Goal: Task Accomplishment & Management: Use online tool/utility

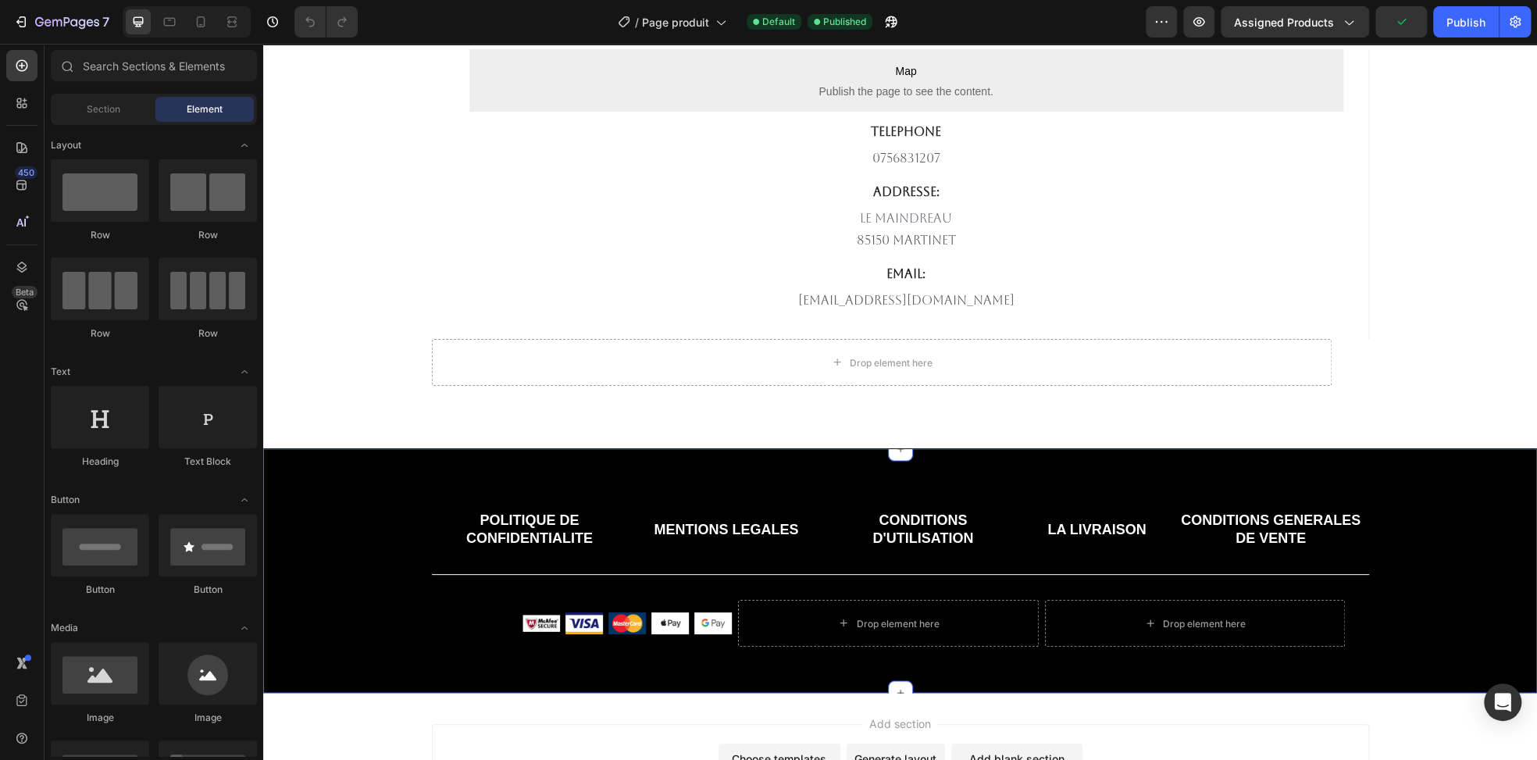
scroll to position [5819, 0]
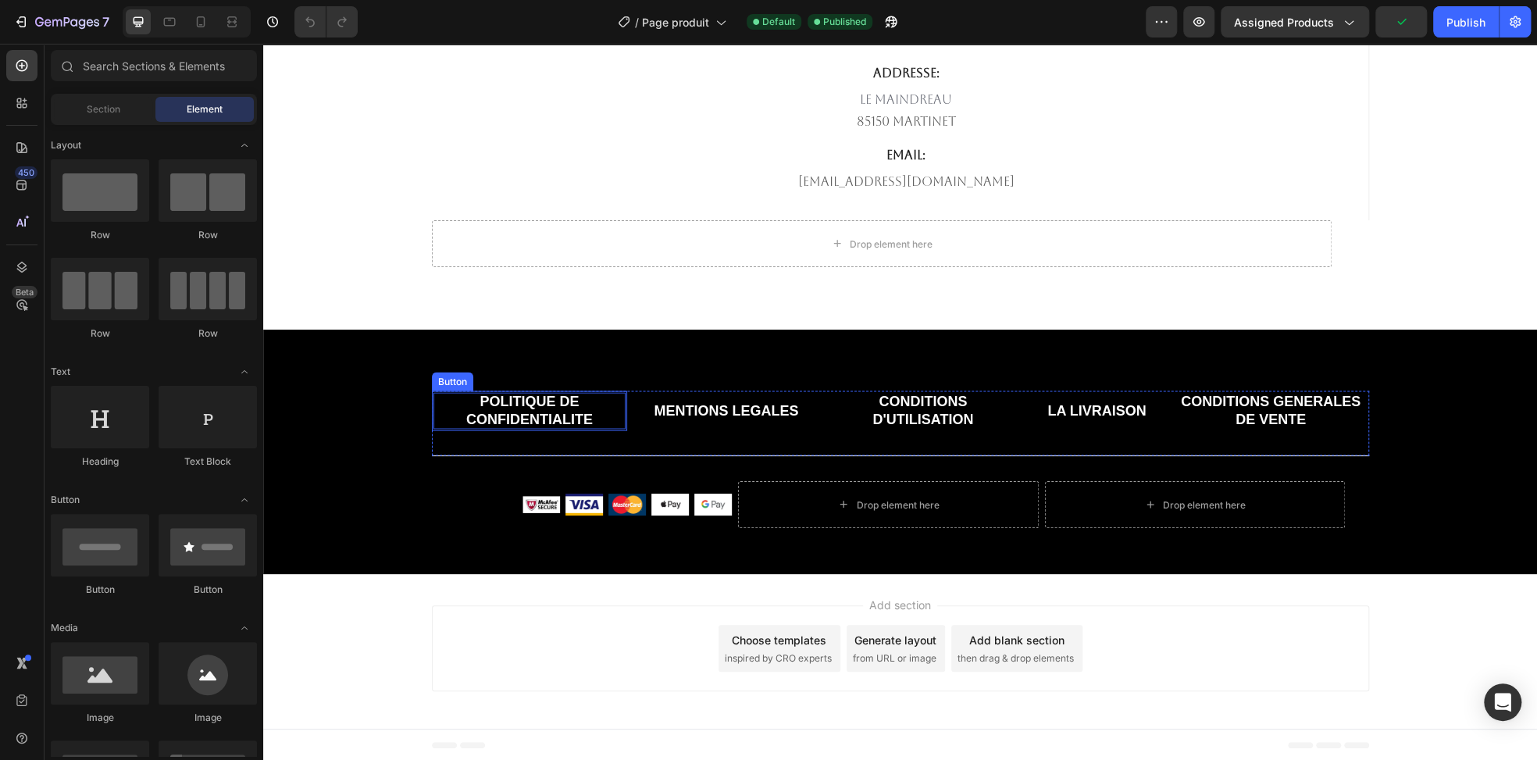
click at [524, 409] on p "POLITIQUE DE CONFIDENTIALITE" at bounding box center [529, 410] width 193 height 37
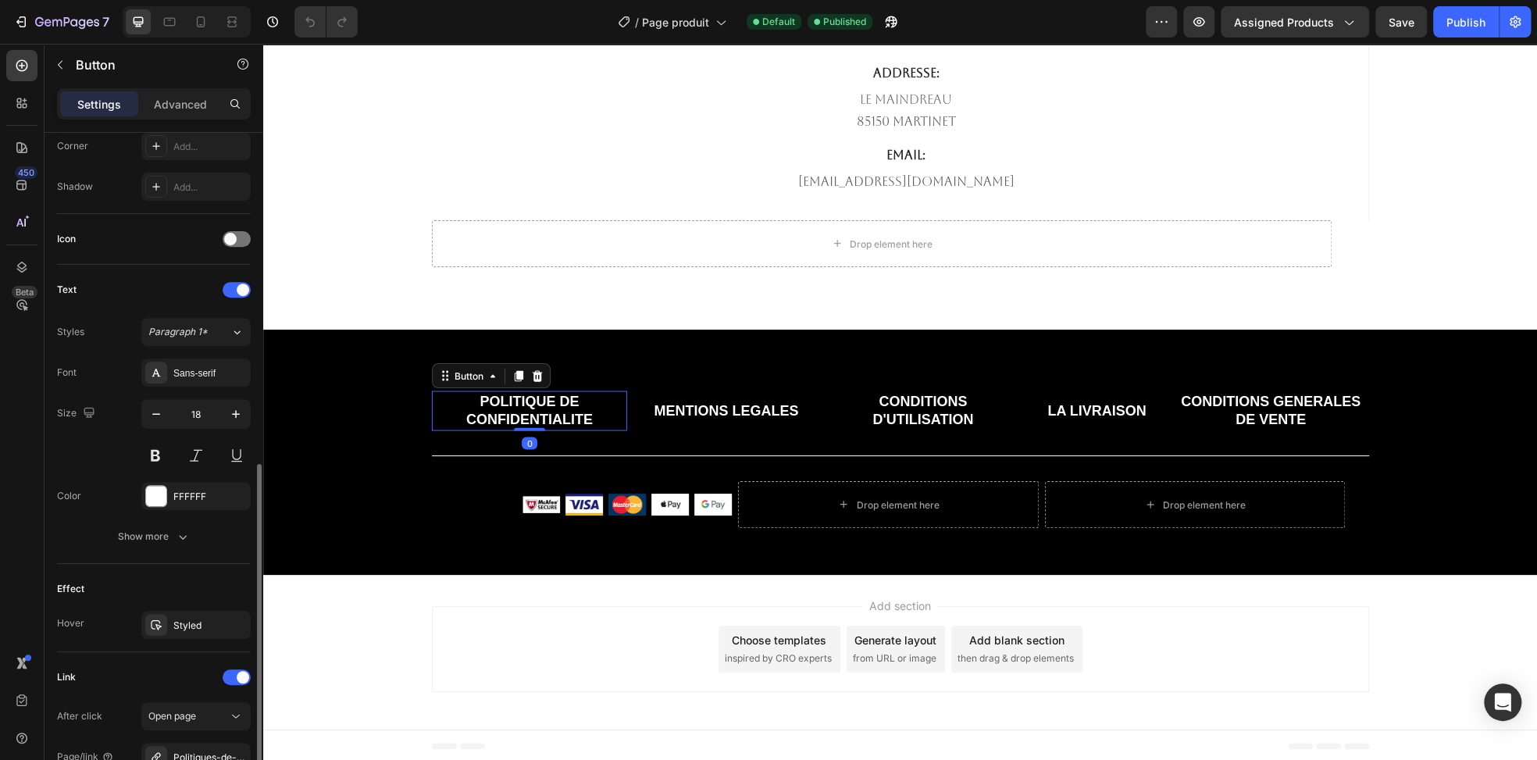
scroll to position [567, 0]
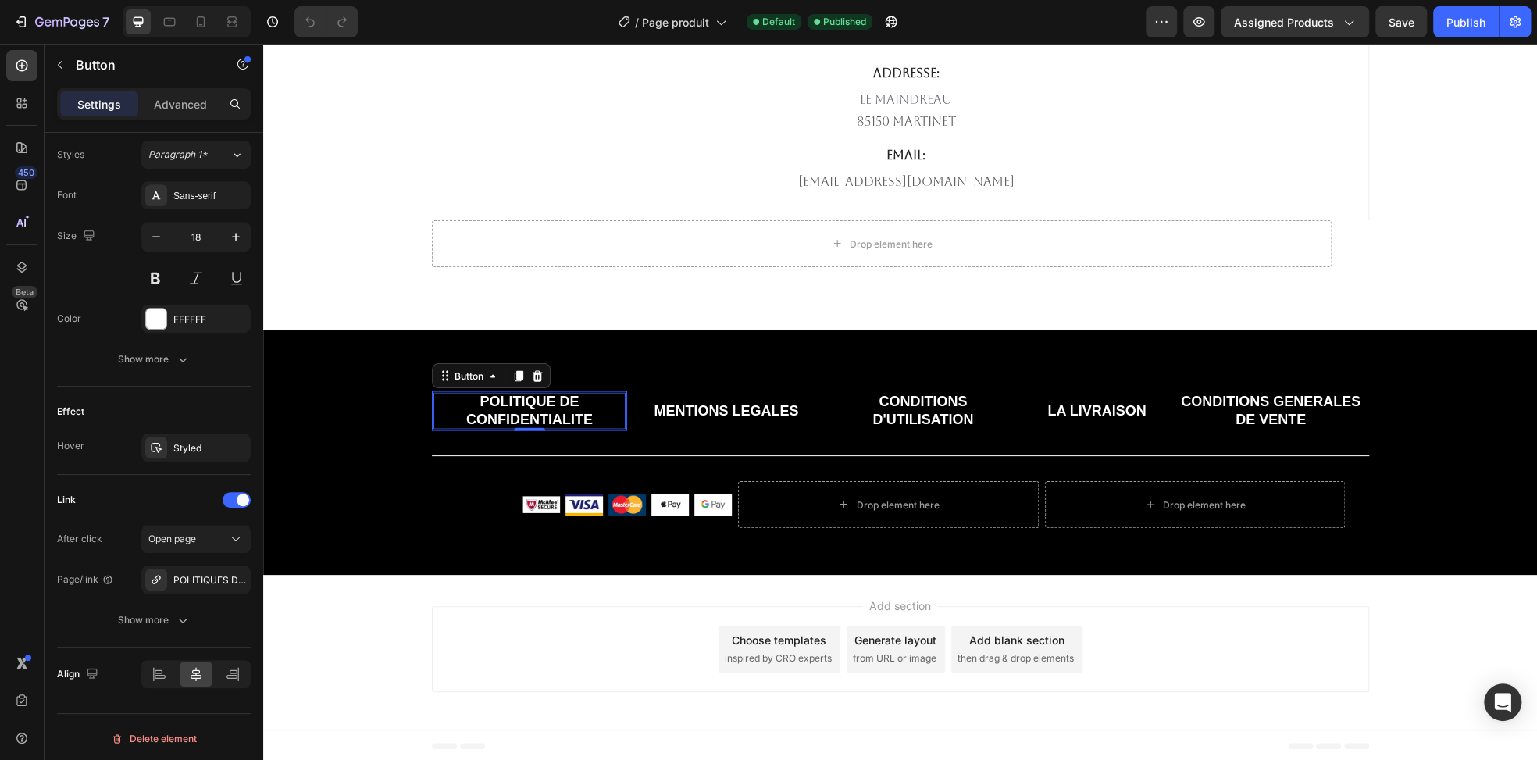
click at [500, 410] on p "POLITIQUE DE CONFIDENTIALITE" at bounding box center [529, 410] width 193 height 37
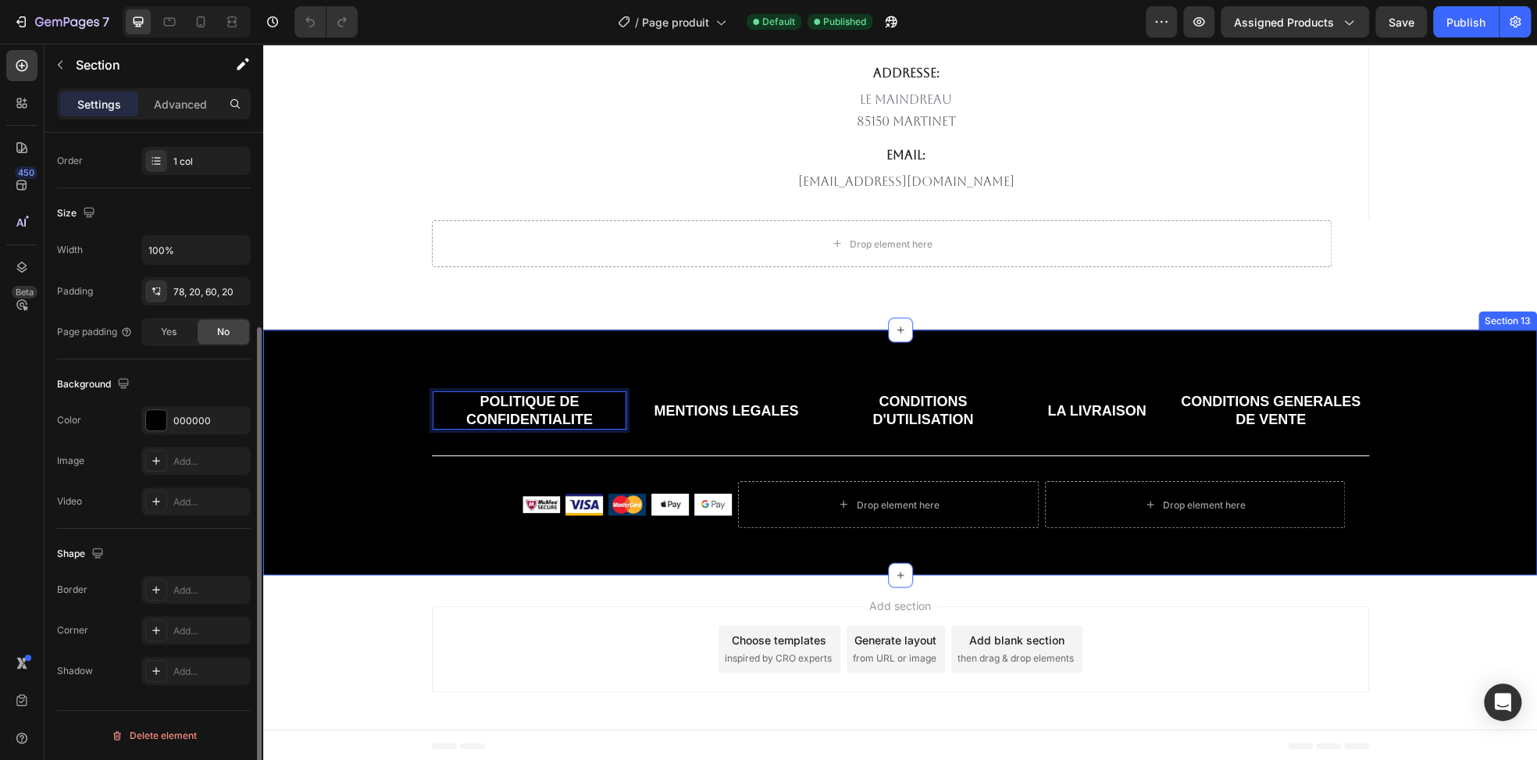
click at [481, 348] on div "POLITIQUE DE CONFIDENTIALITE Button 0 MENTIONS LEGALES Button CONDITIONS D'UTIL…" at bounding box center [900, 452] width 1274 height 245
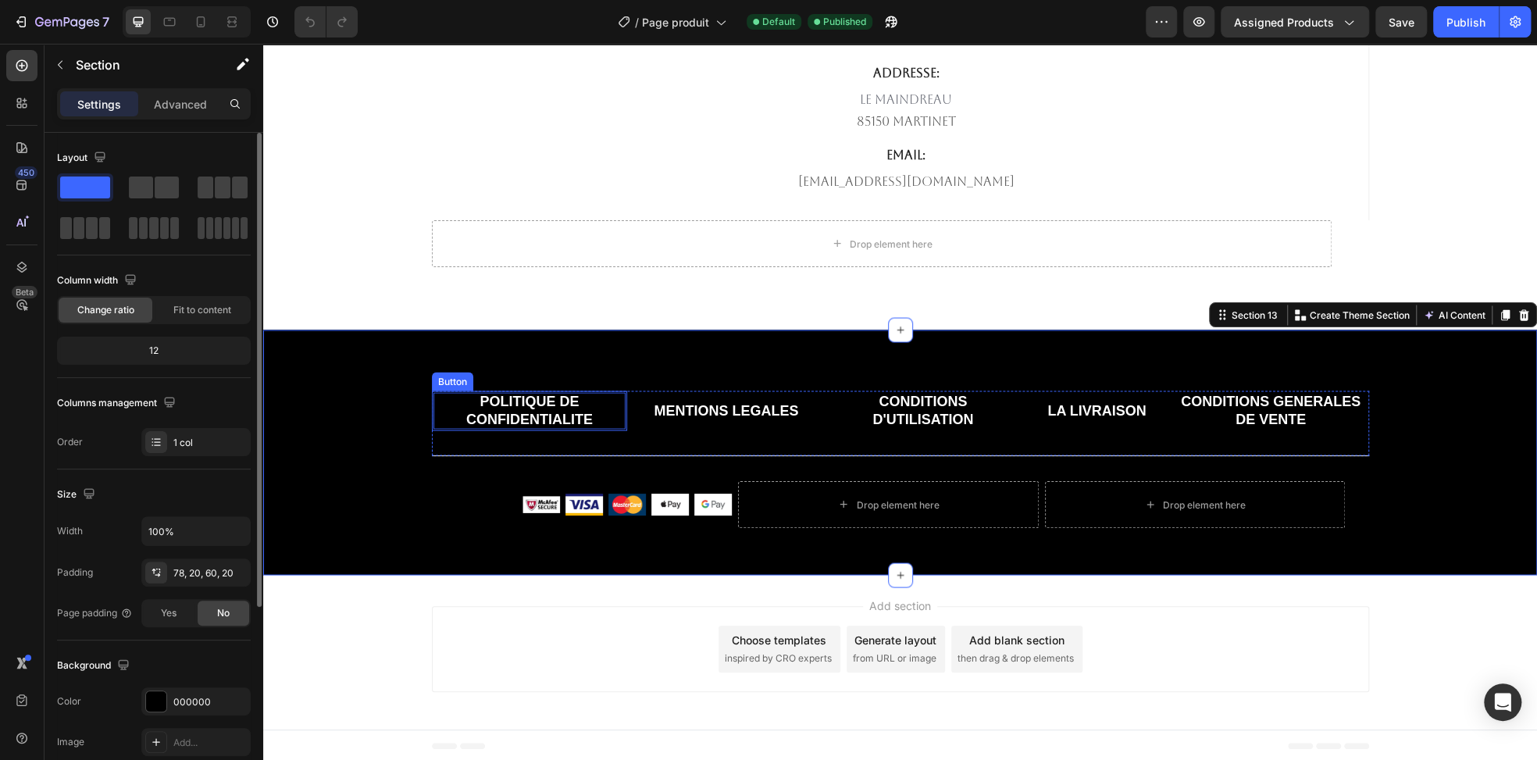
click at [527, 412] on p "POLITIQUE DE CONFIDENTIALITE" at bounding box center [529, 410] width 193 height 37
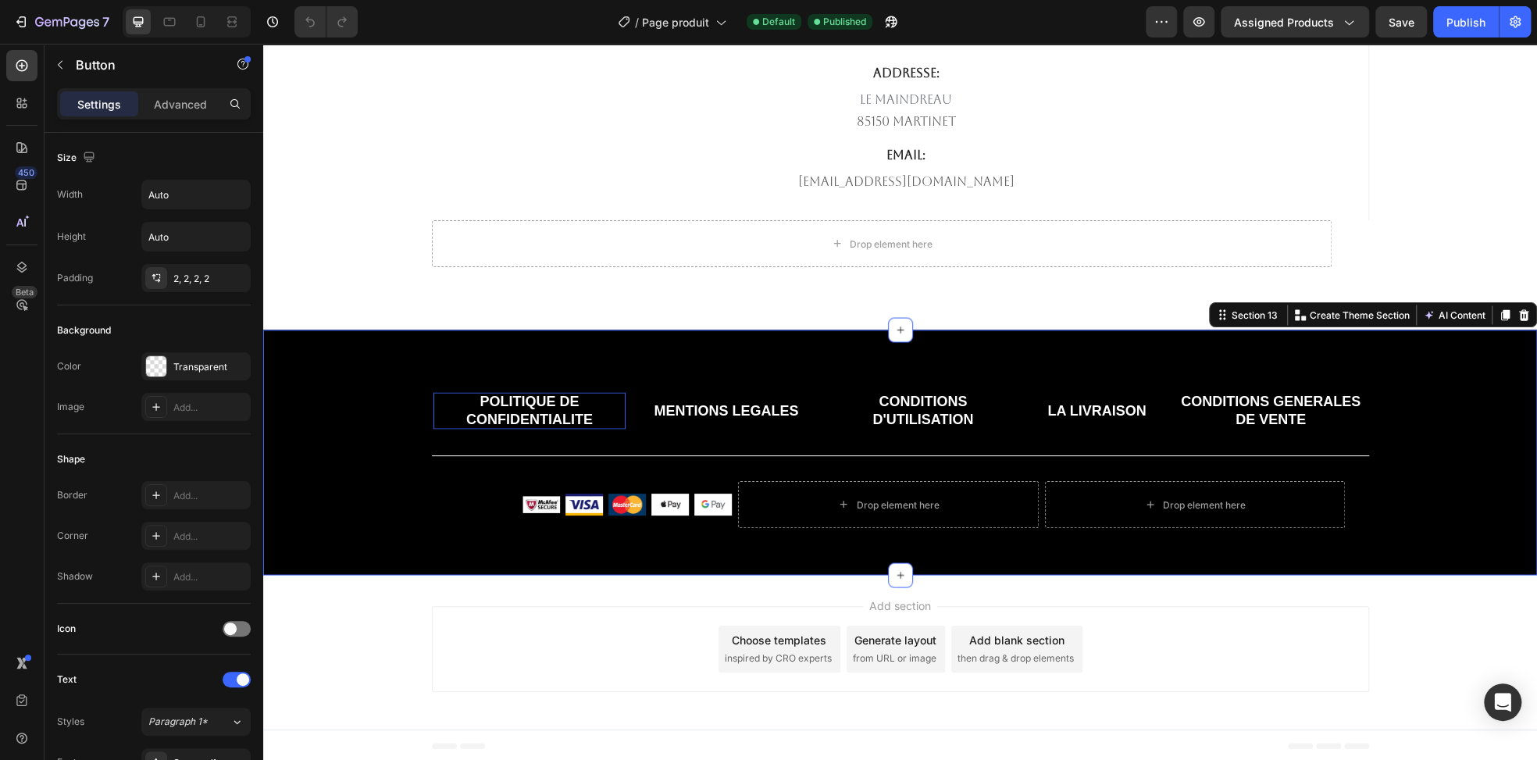
click at [493, 348] on div "POLITIQUE DE CONFIDENTIALITE Button MENTIONS LEGALES Button CONDITIONS D'UTILIS…" at bounding box center [900, 452] width 1274 height 245
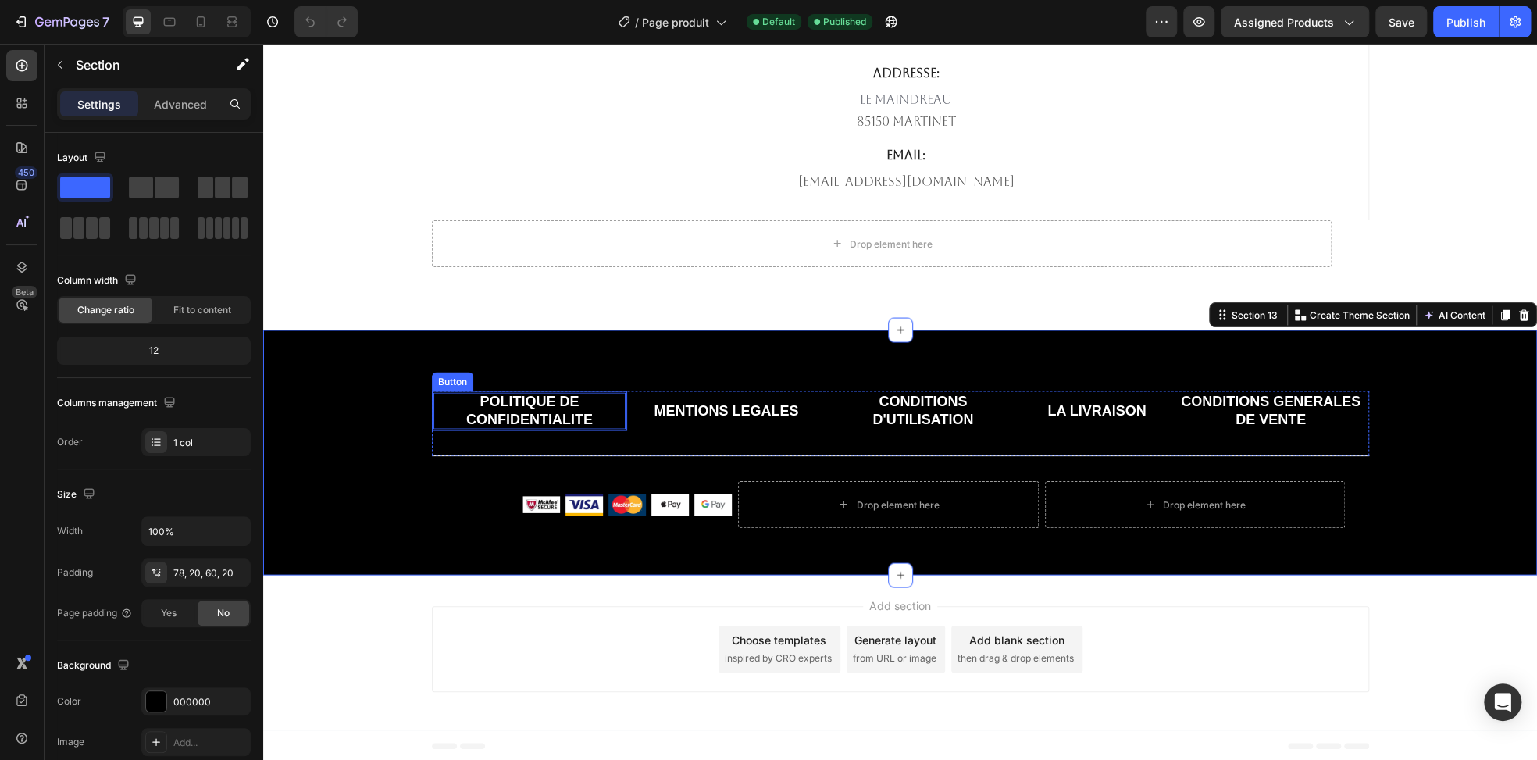
click at [512, 403] on p "POLITIQUE DE CONFIDENTIALITE" at bounding box center [529, 410] width 193 height 37
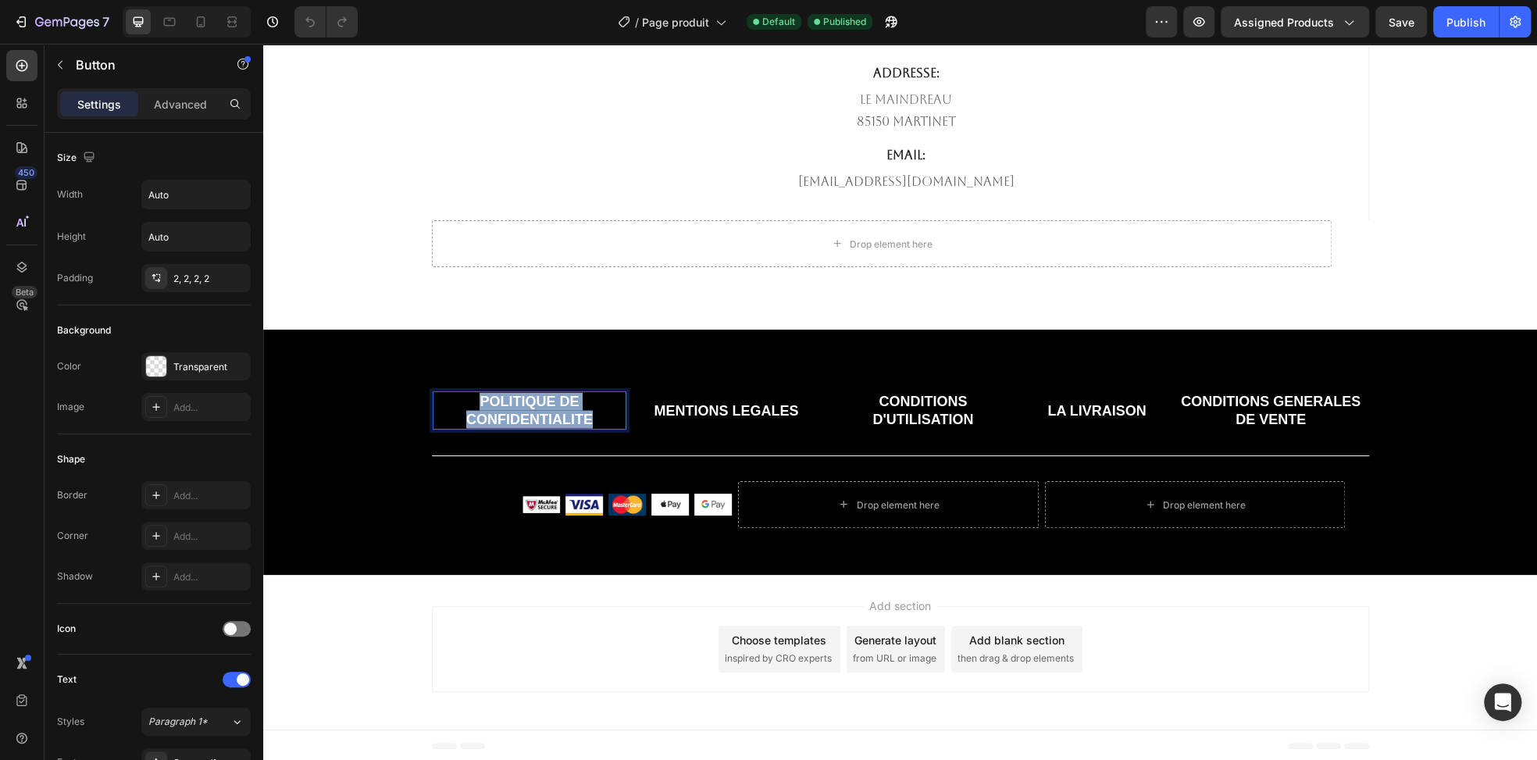
click at [513, 403] on p "POLITIQUE DE CONFIDENTIALITE" at bounding box center [529, 410] width 193 height 37
click at [514, 401] on p "POLITIQUE DE CONFIDENTIALITE" at bounding box center [529, 410] width 193 height 37
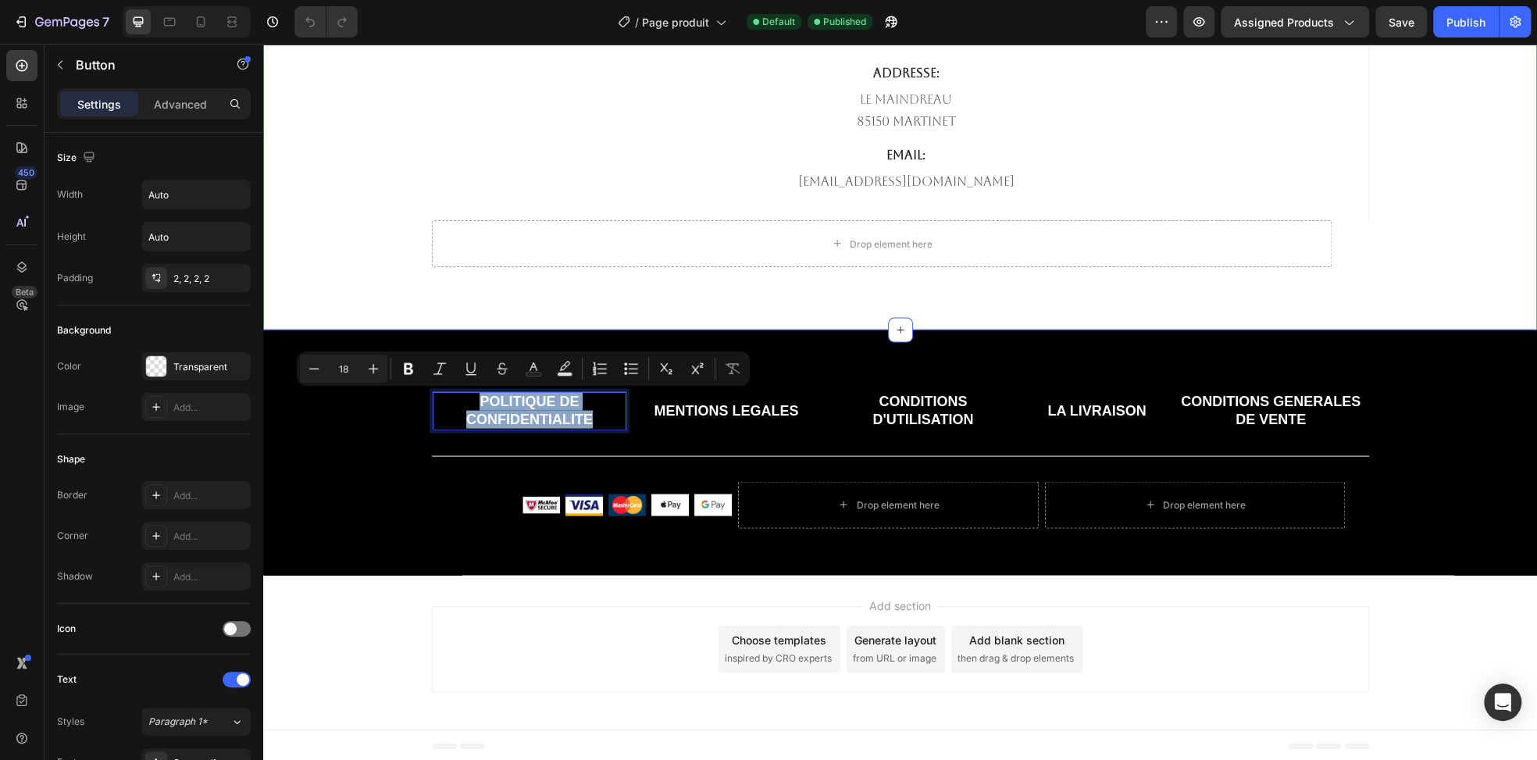
click at [373, 282] on div "Map Publish the page to see the content. Map TELEPHONE Text block 0756831207 Te…" at bounding box center [900, 99] width 1274 height 462
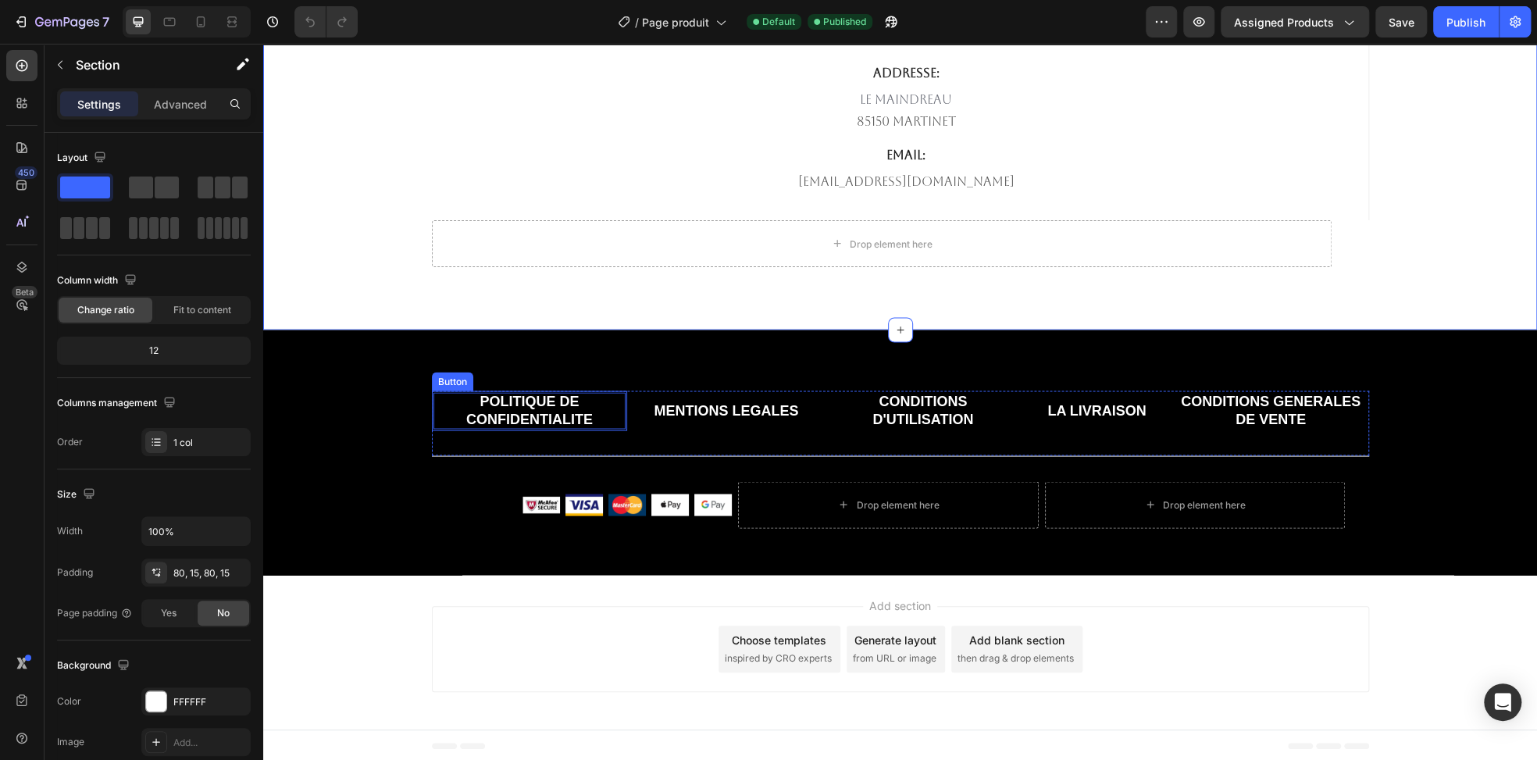
click at [508, 405] on p "POLITIQUE DE CONFIDENTIALITE" at bounding box center [529, 410] width 193 height 37
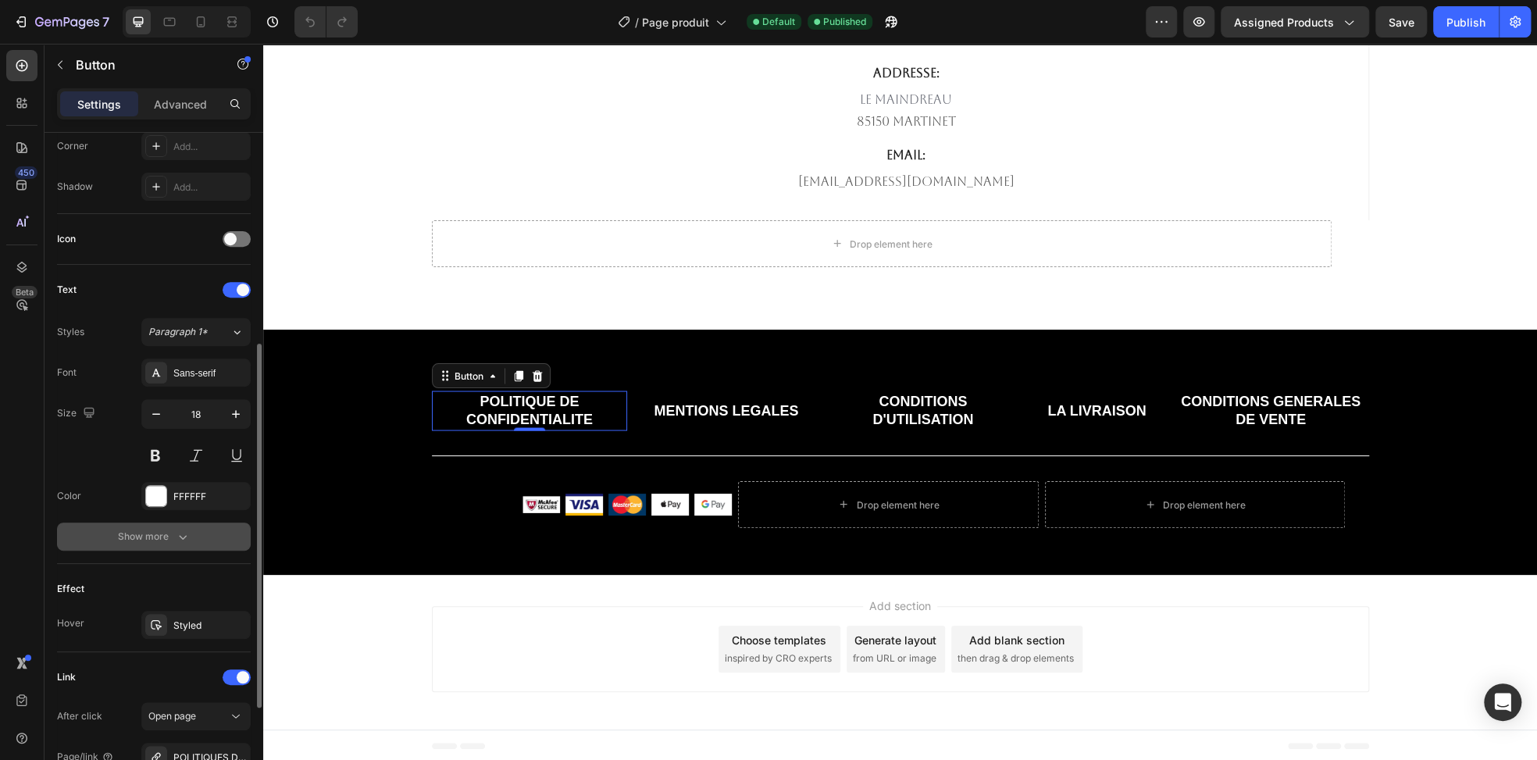
scroll to position [545, 0]
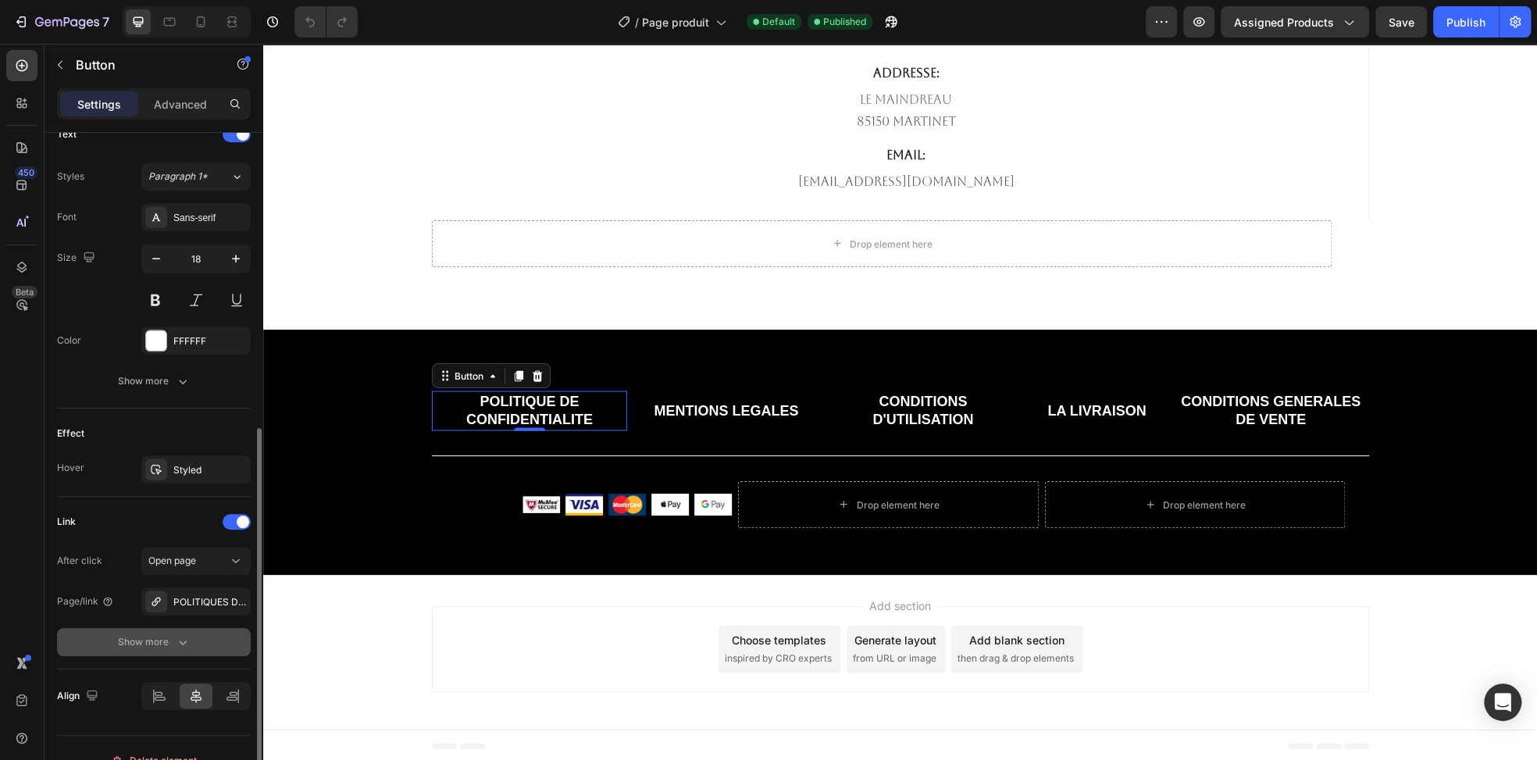
click at [162, 634] on div "Show more" at bounding box center [154, 642] width 73 height 16
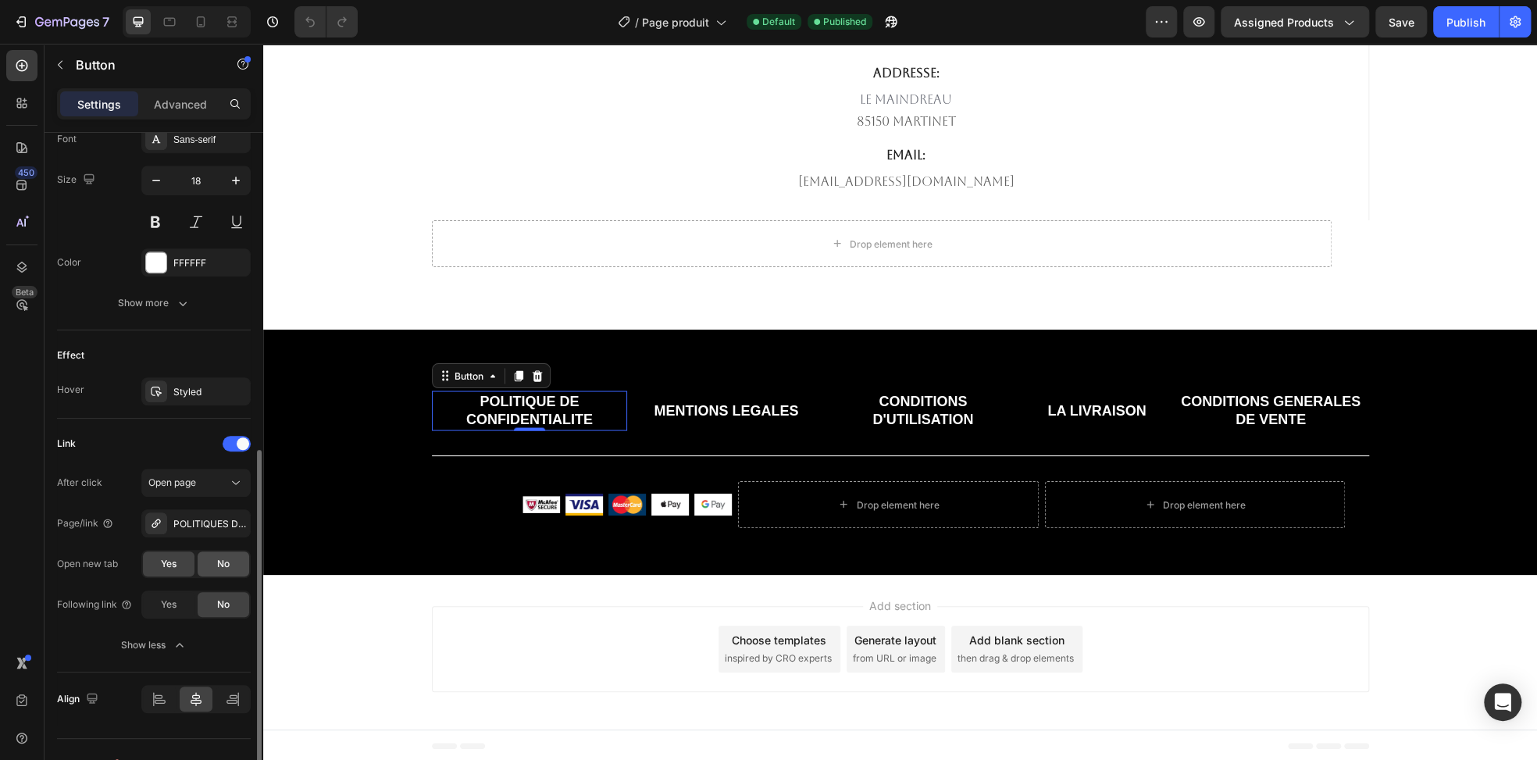
click at [222, 562] on span "No" at bounding box center [223, 564] width 12 height 14
click at [694, 408] on p "MENTIONS LEGALES" at bounding box center [726, 410] width 144 height 18
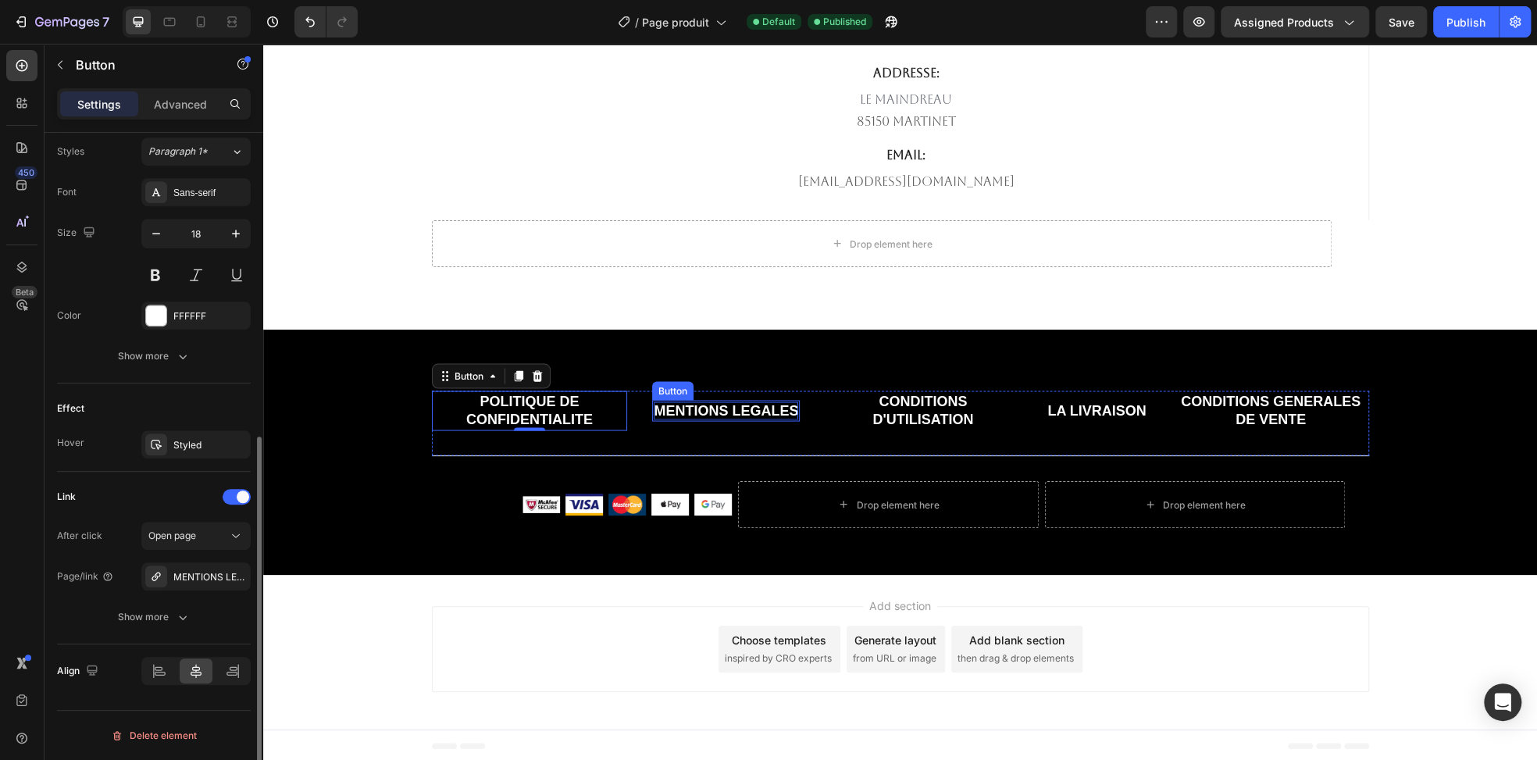
scroll to position [567, 0]
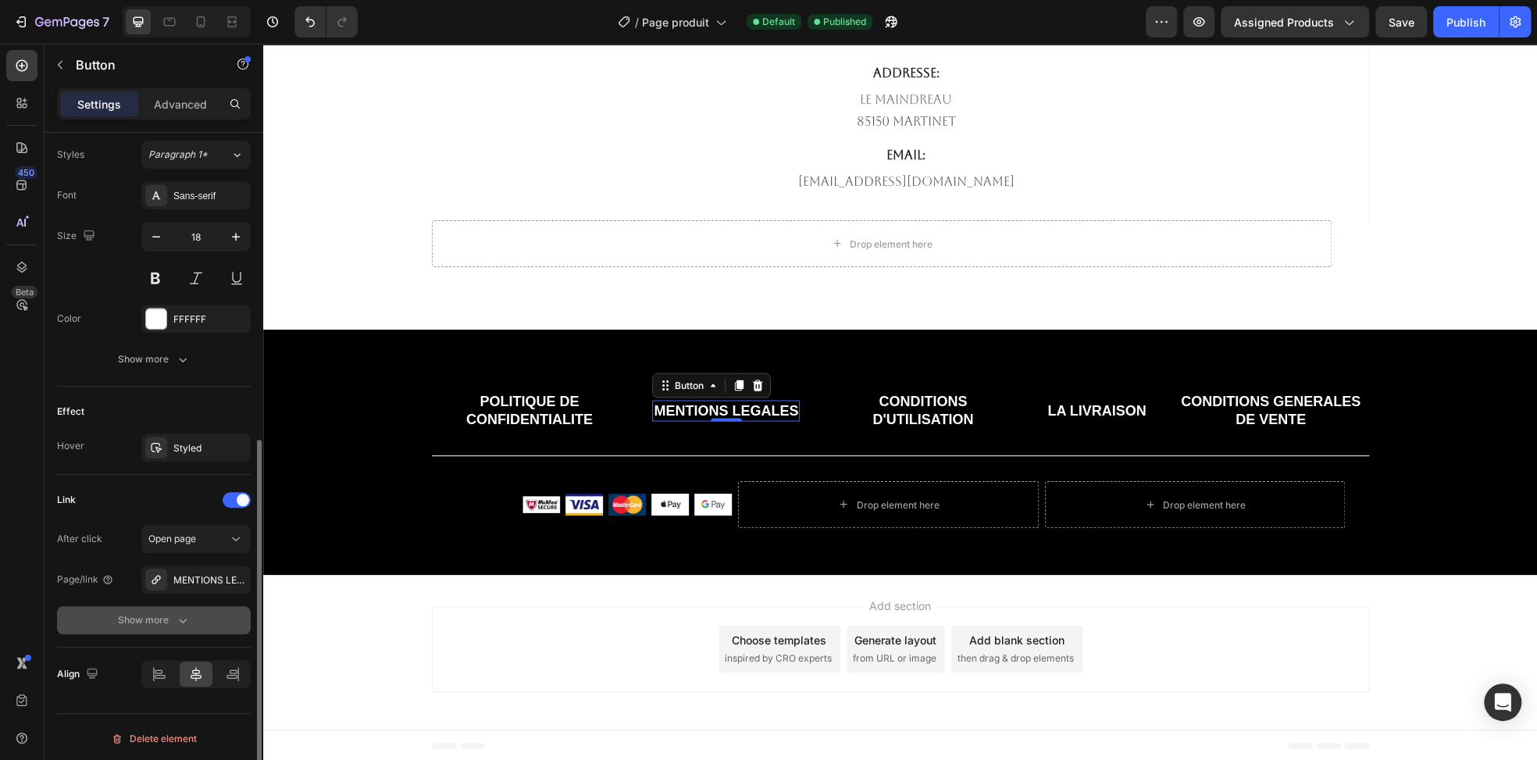
click at [180, 615] on icon "button" at bounding box center [183, 620] width 16 height 16
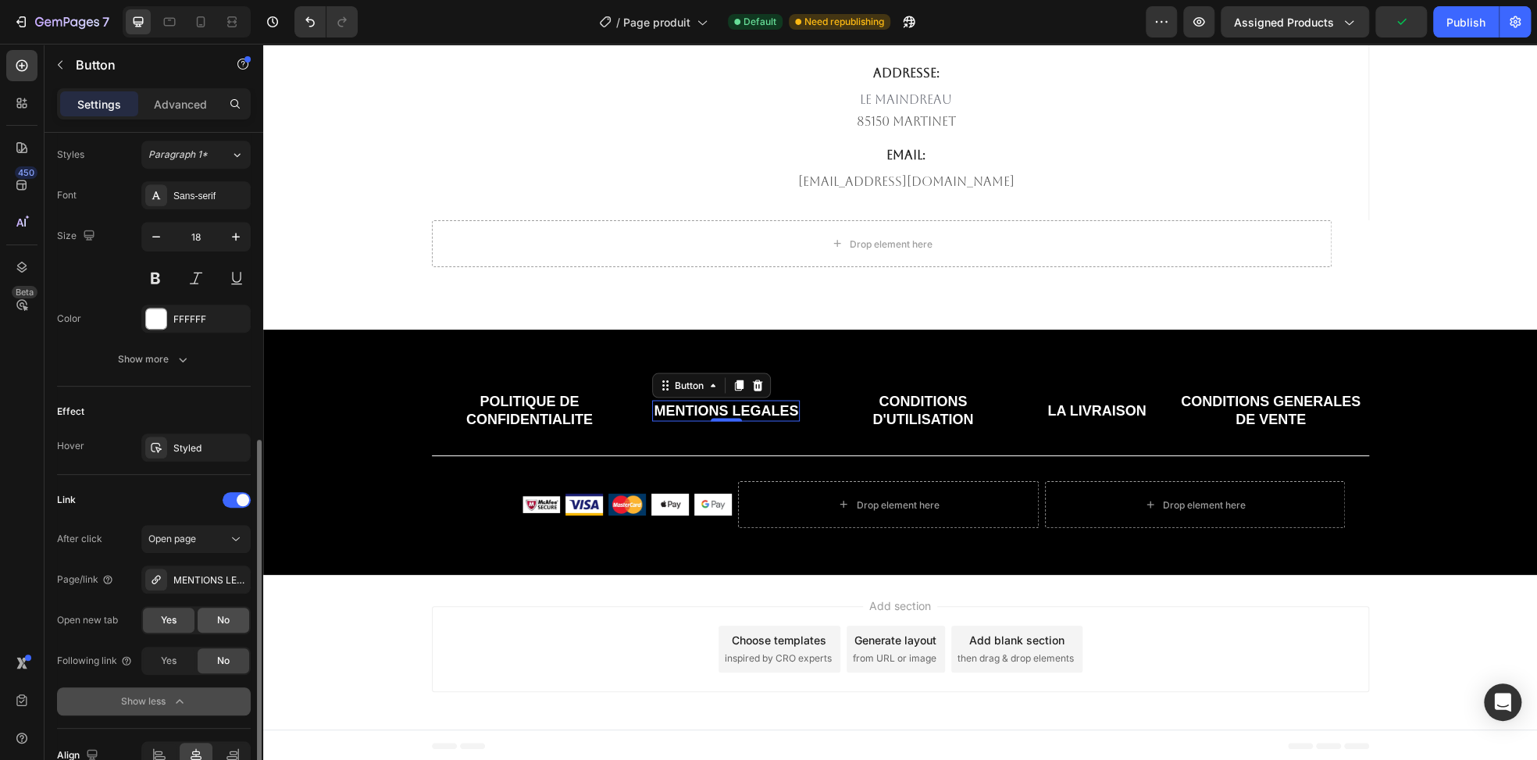
click at [235, 619] on div "No" at bounding box center [224, 620] width 52 height 25
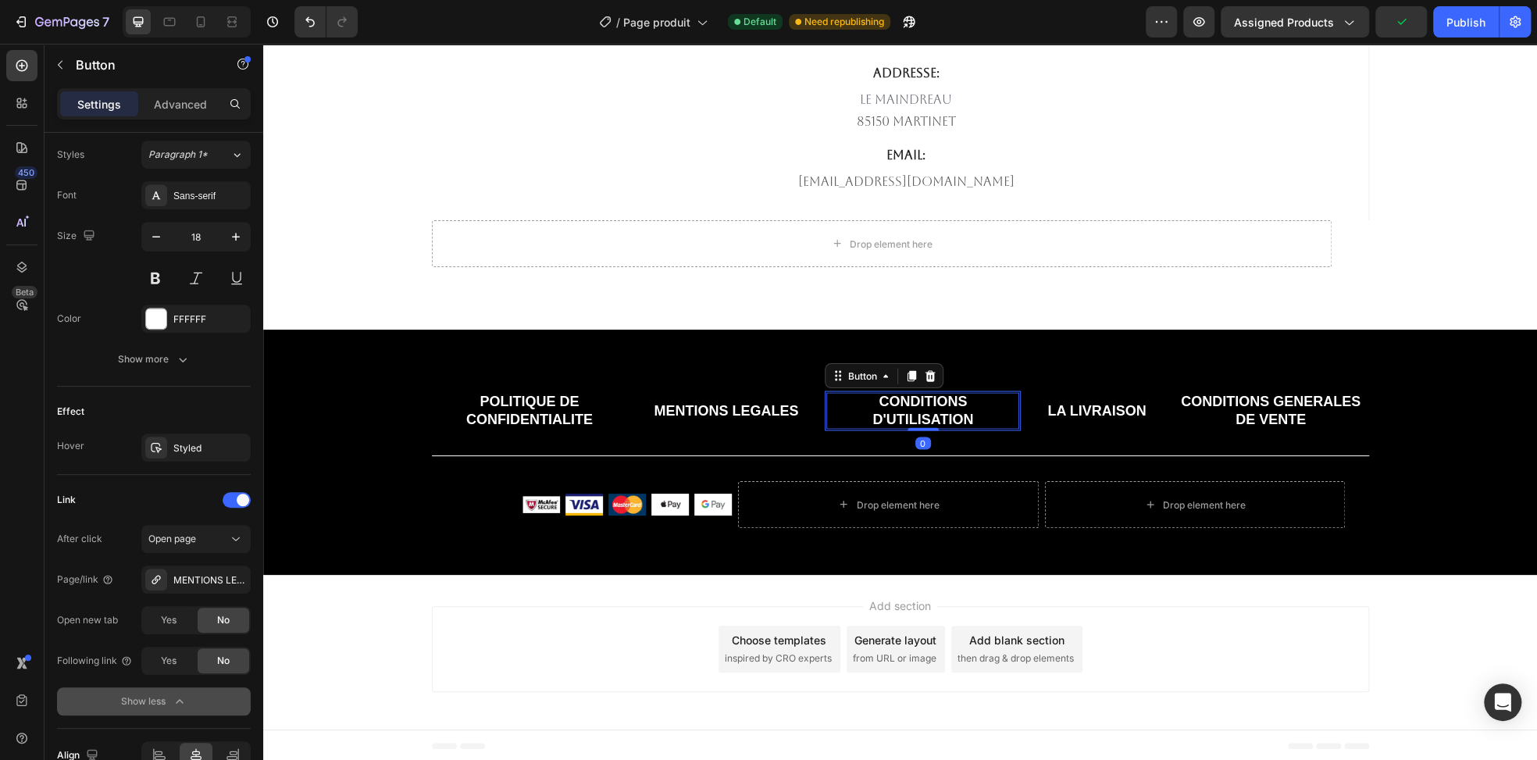
click at [869, 413] on p "CONDITIONS D'UTILISATION" at bounding box center [922, 410] width 193 height 37
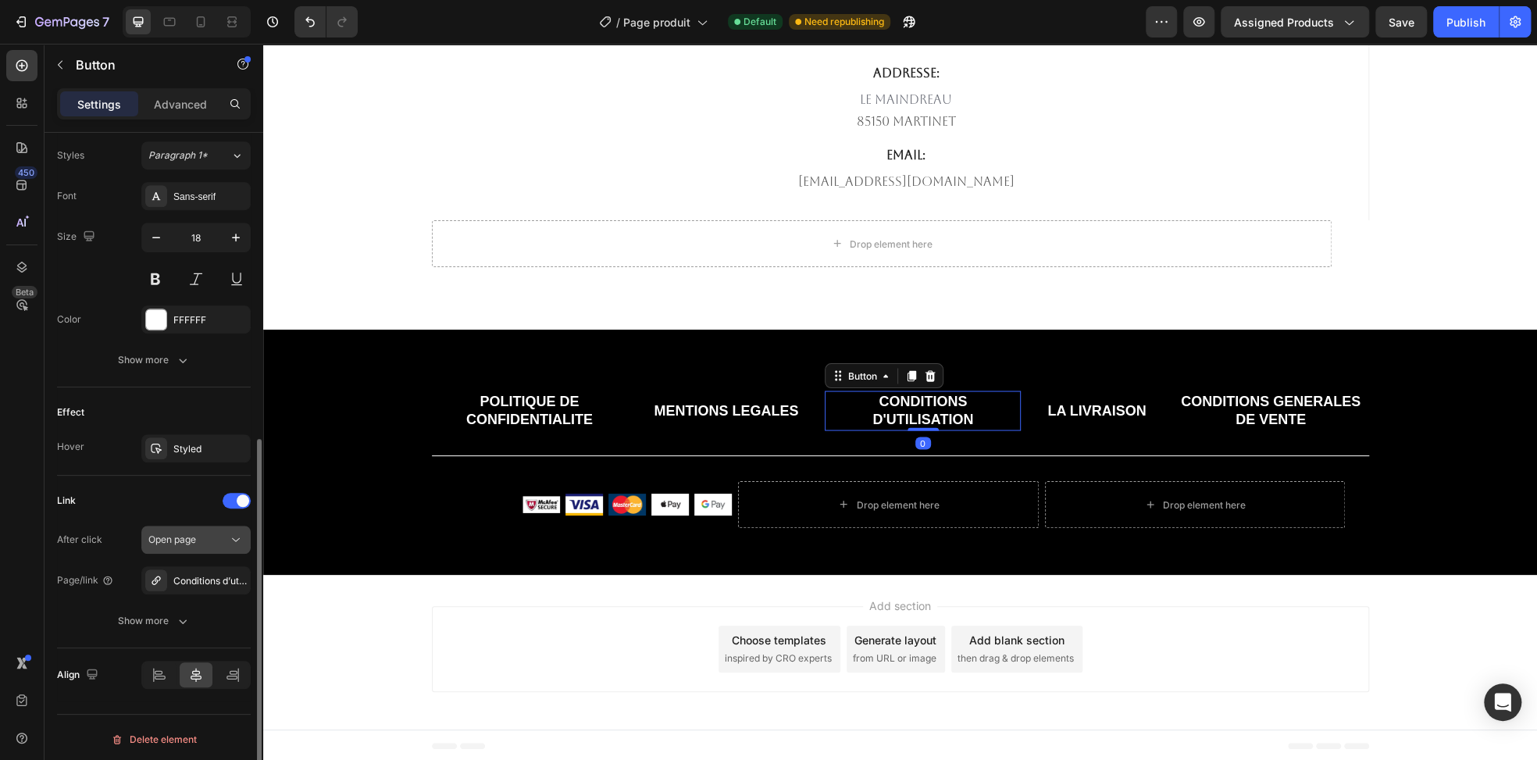
click at [227, 534] on div "Open page" at bounding box center [188, 540] width 80 height 14
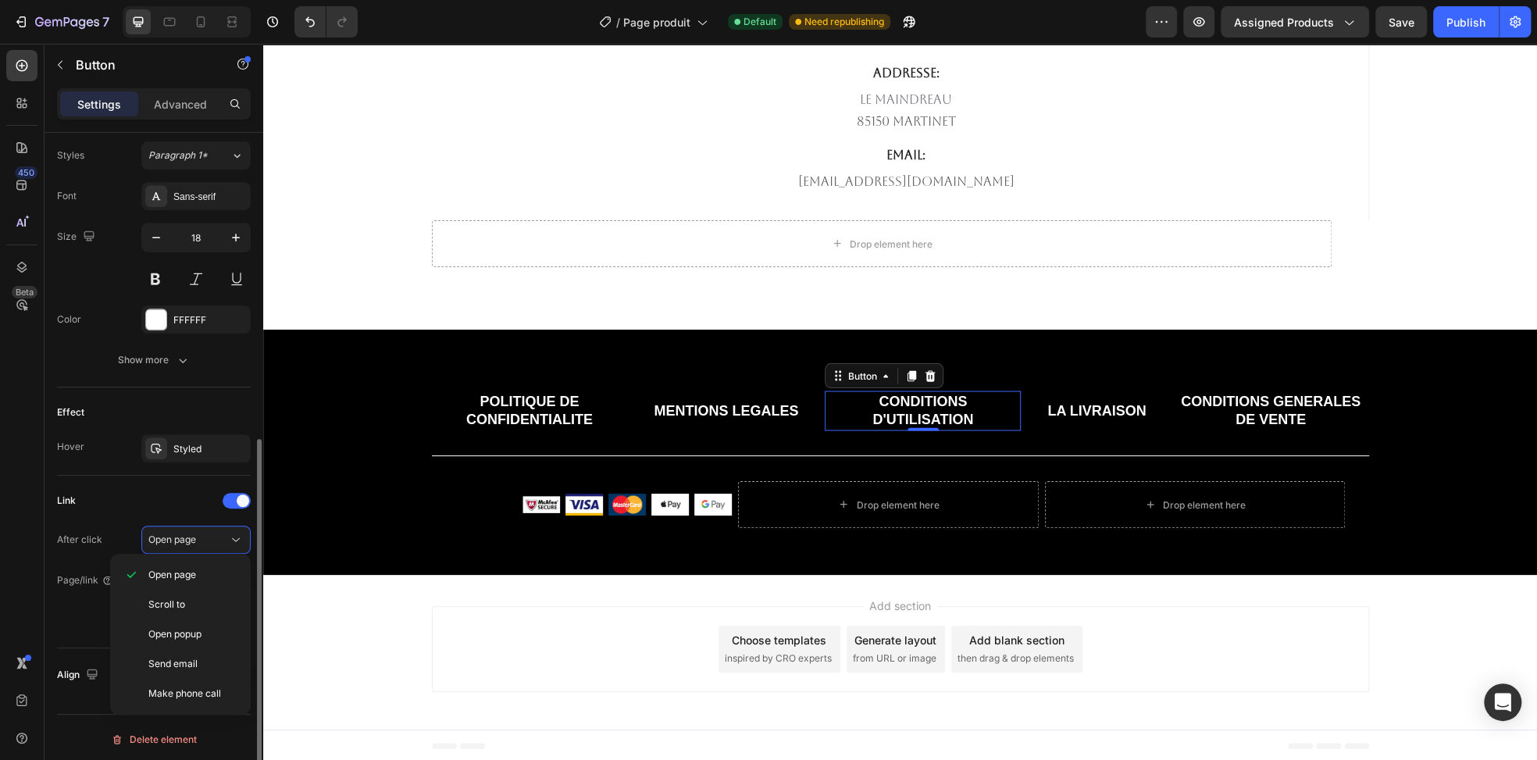
click at [173, 488] on div "Link" at bounding box center [154, 500] width 194 height 25
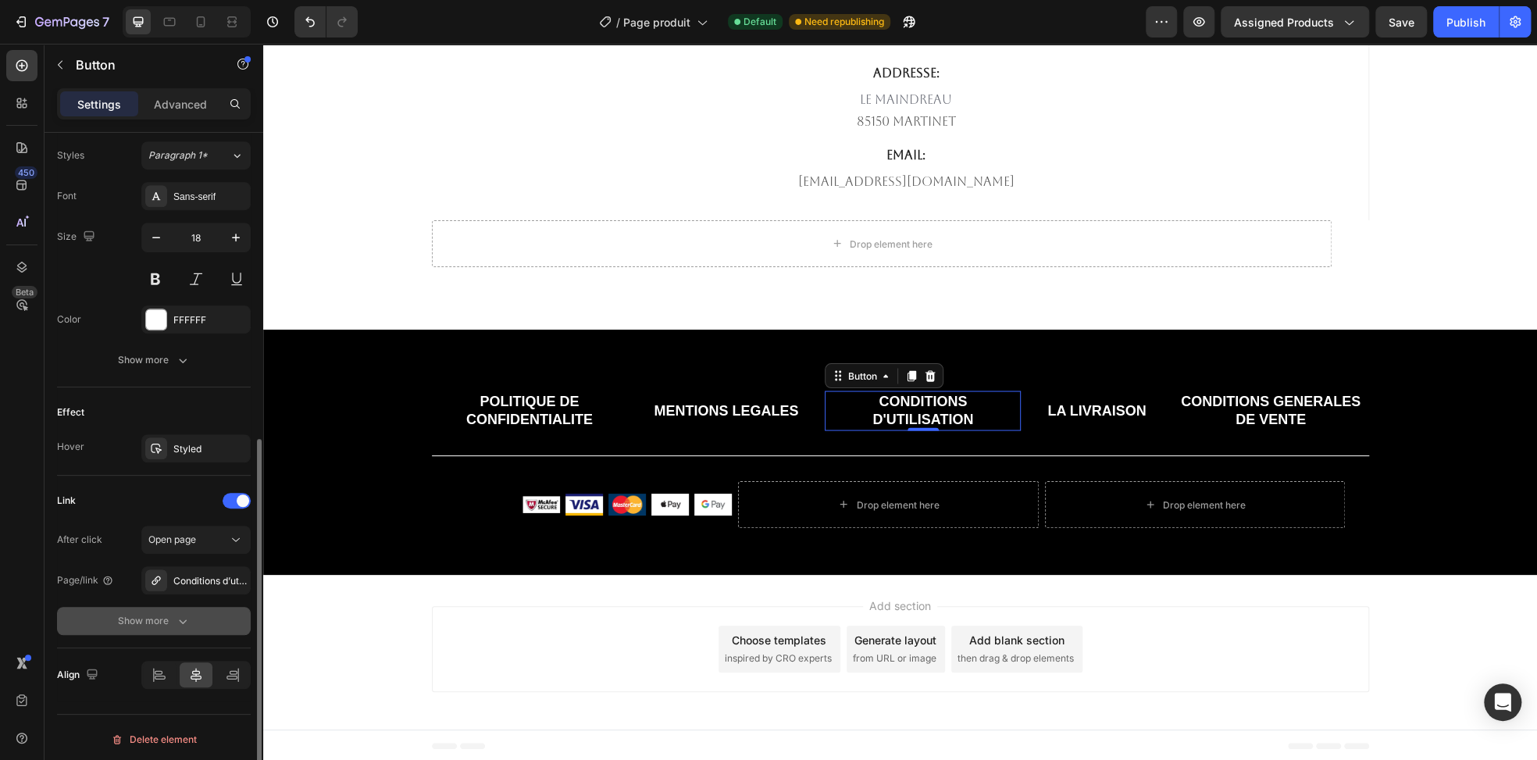
click at [178, 615] on icon "button" at bounding box center [183, 621] width 16 height 16
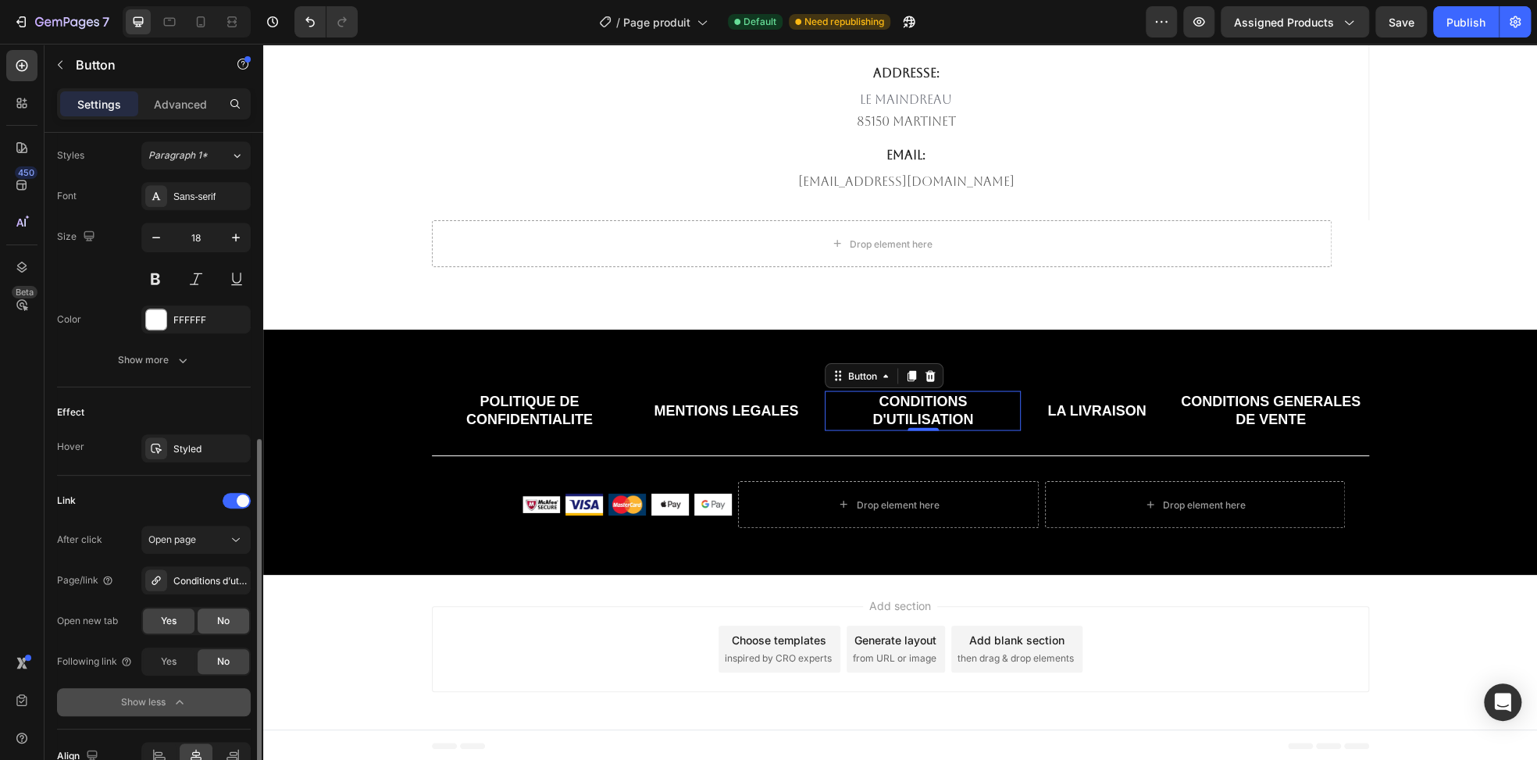
click at [217, 614] on span "No" at bounding box center [223, 621] width 12 height 14
click at [1061, 416] on p "LA LIVRAISON" at bounding box center [1096, 410] width 98 height 18
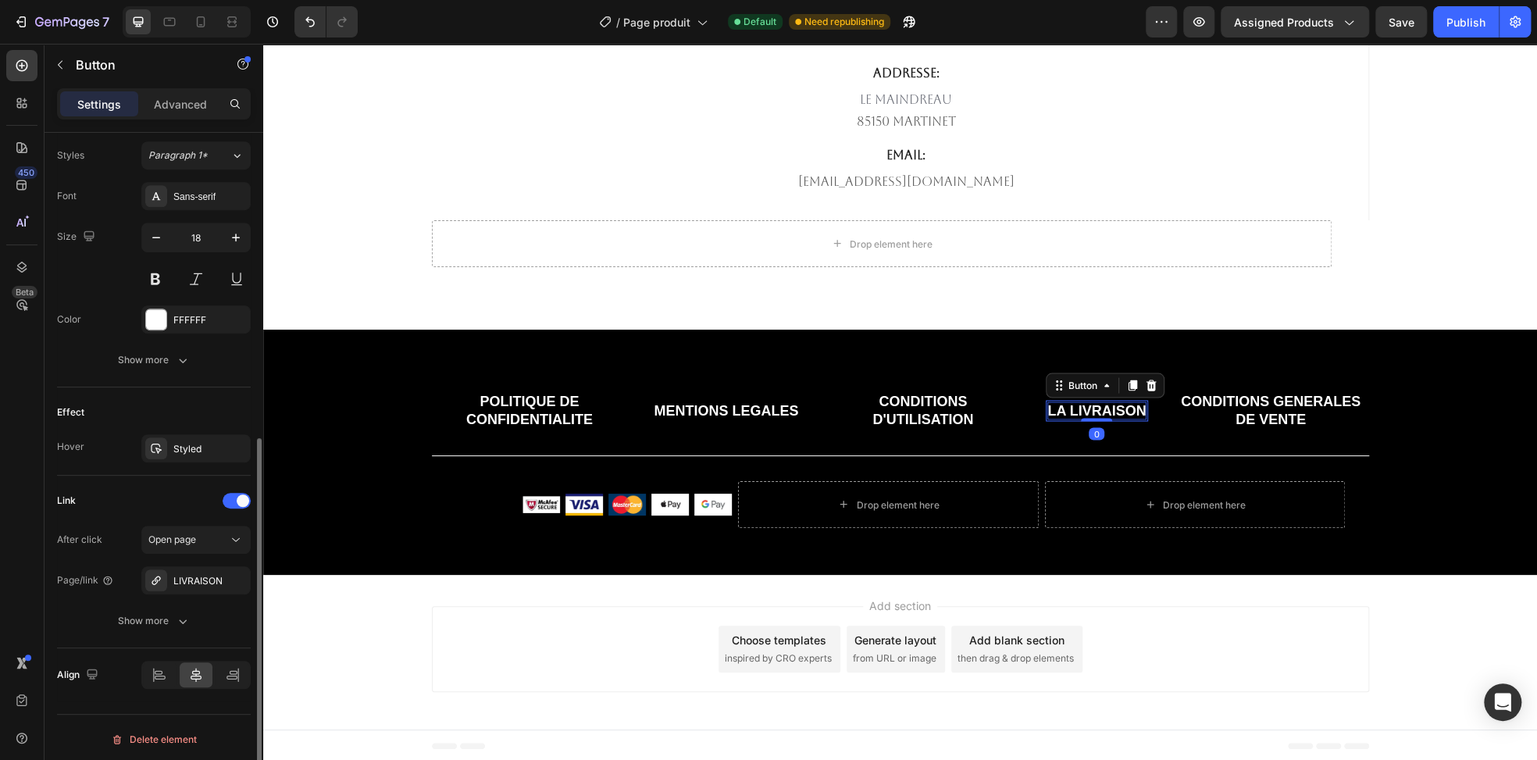
scroll to position [565, 0]
click at [194, 586] on div "LIVRAISON" at bounding box center [195, 581] width 109 height 28
click at [175, 615] on icon "button" at bounding box center [183, 622] width 16 height 16
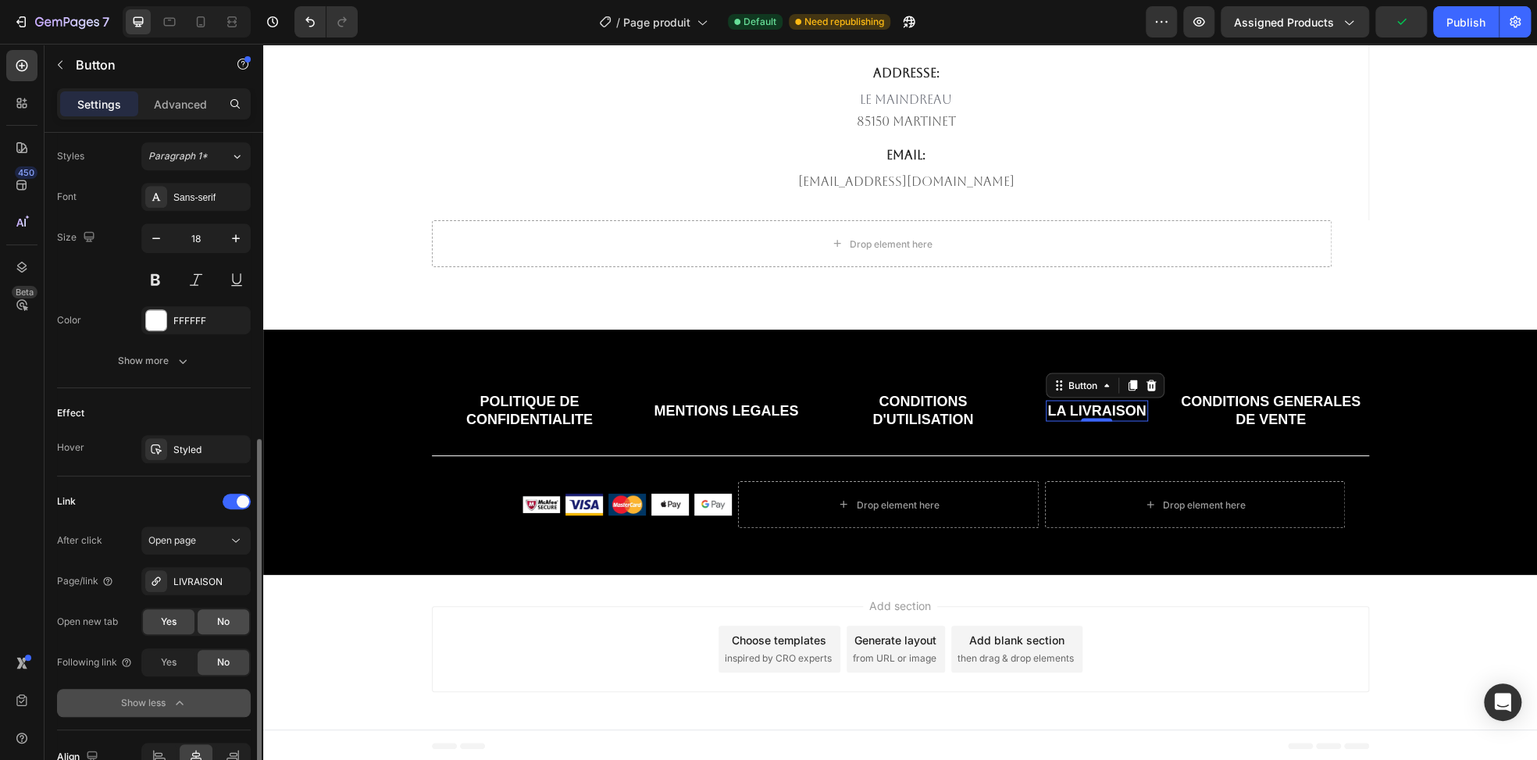
click at [226, 619] on span "No" at bounding box center [223, 622] width 12 height 14
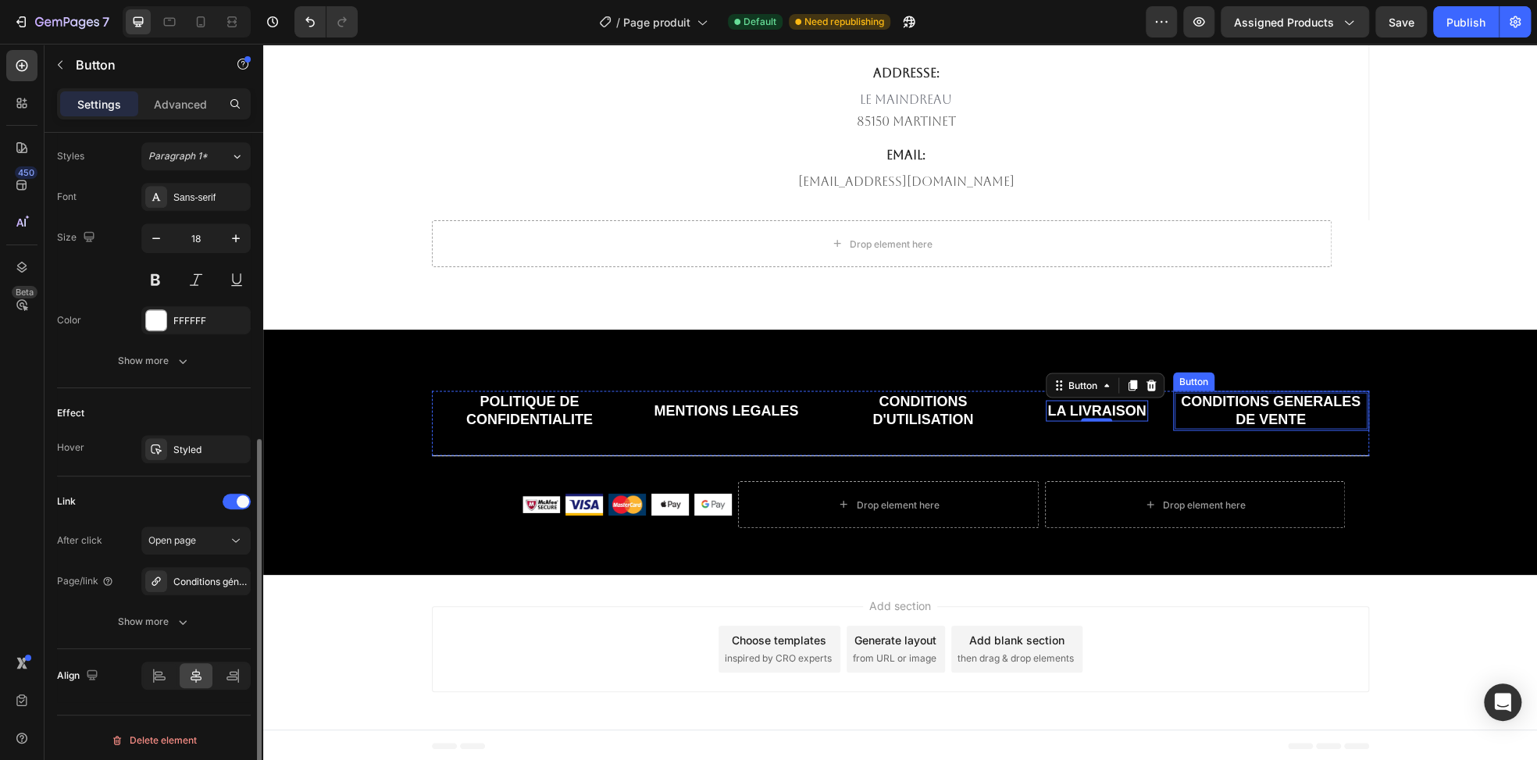
click at [1229, 405] on p "CONDITIONS GENERALES DE VENTE" at bounding box center [1271, 410] width 193 height 37
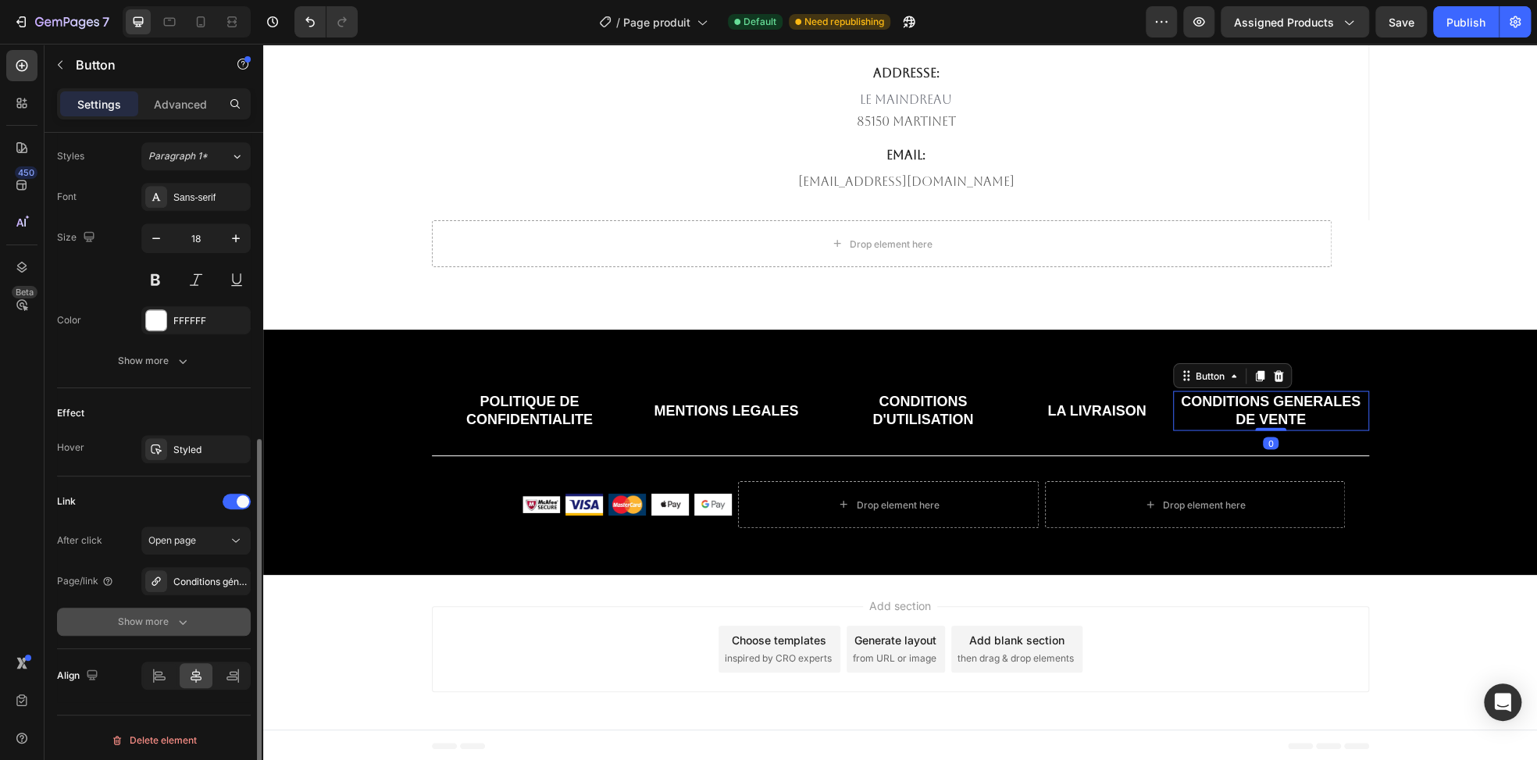
click at [171, 625] on div "Show more" at bounding box center [154, 622] width 73 height 16
click at [223, 625] on span "No" at bounding box center [223, 622] width 12 height 14
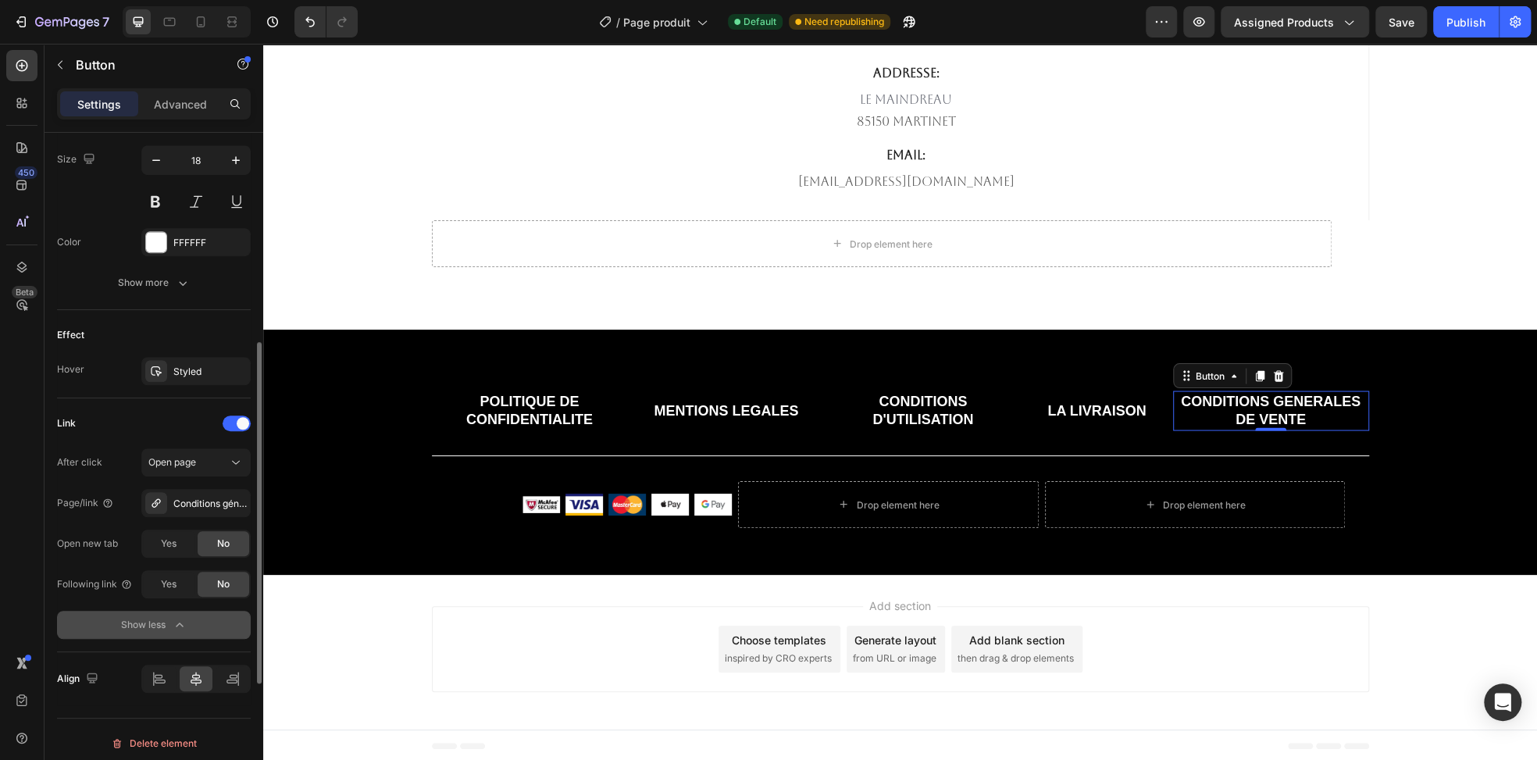
scroll to position [648, 0]
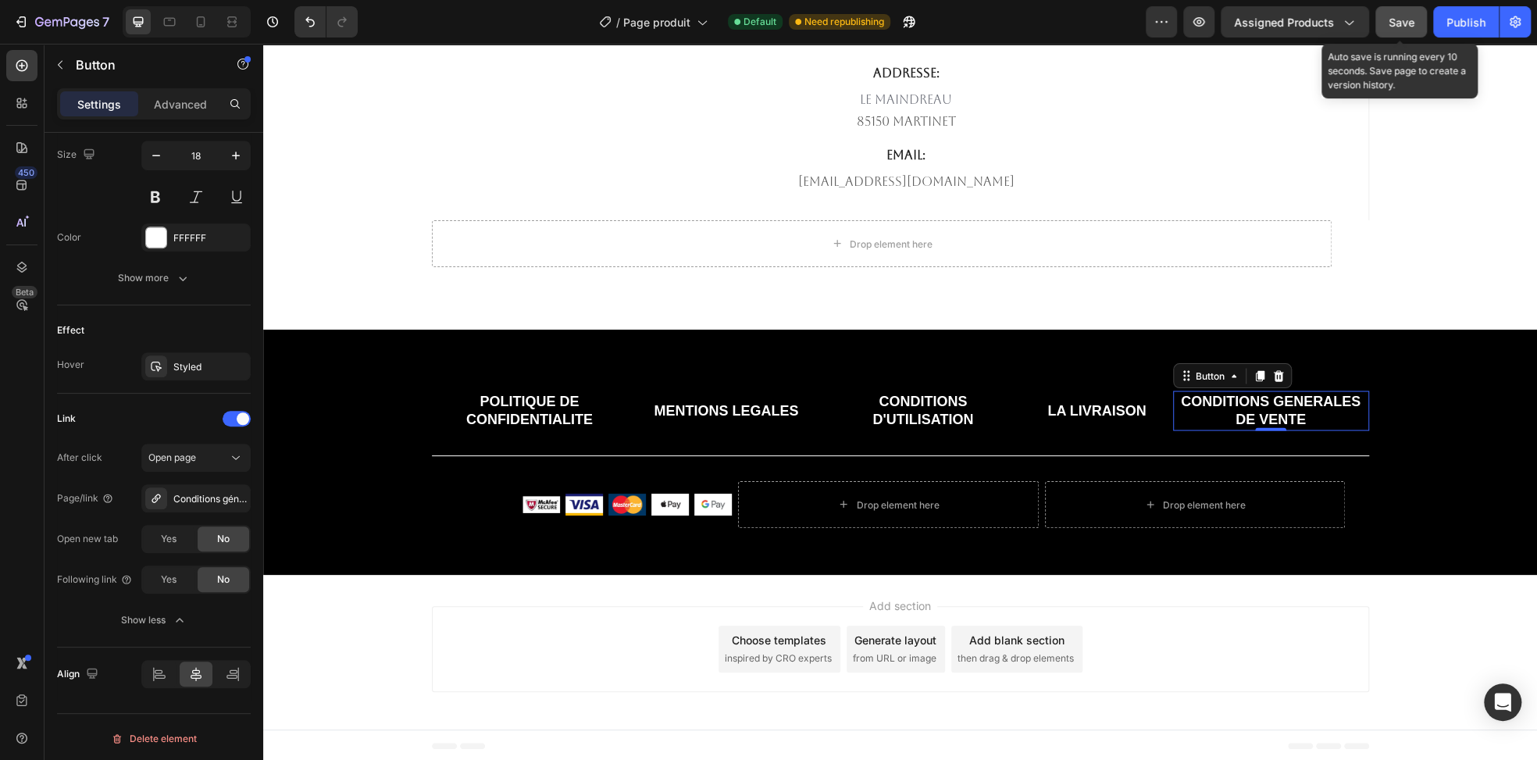
click at [1415, 29] on button "Save" at bounding box center [1401, 21] width 52 height 31
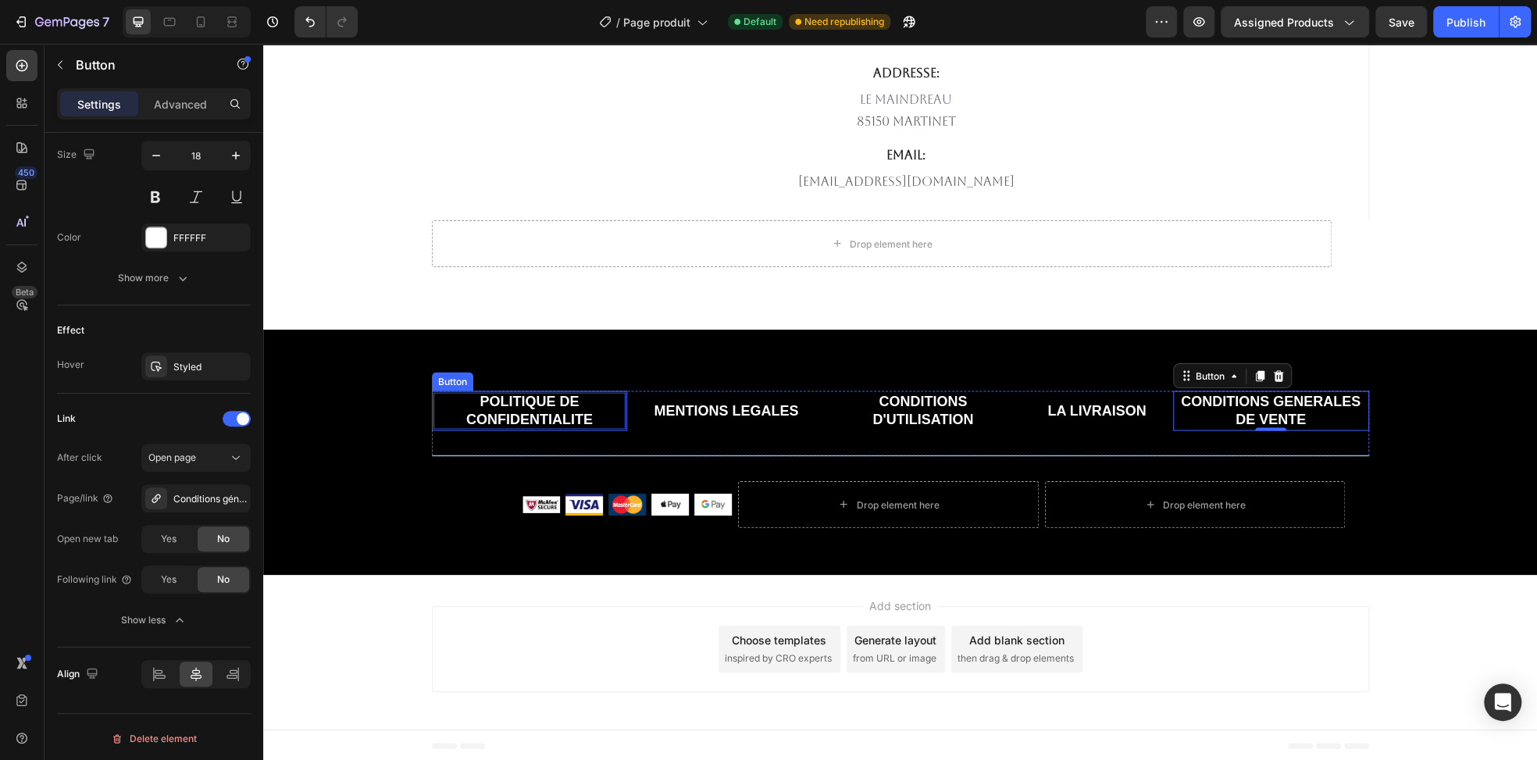
click at [526, 408] on p "POLITIQUE DE CONFIDENTIALITE" at bounding box center [529, 410] width 193 height 37
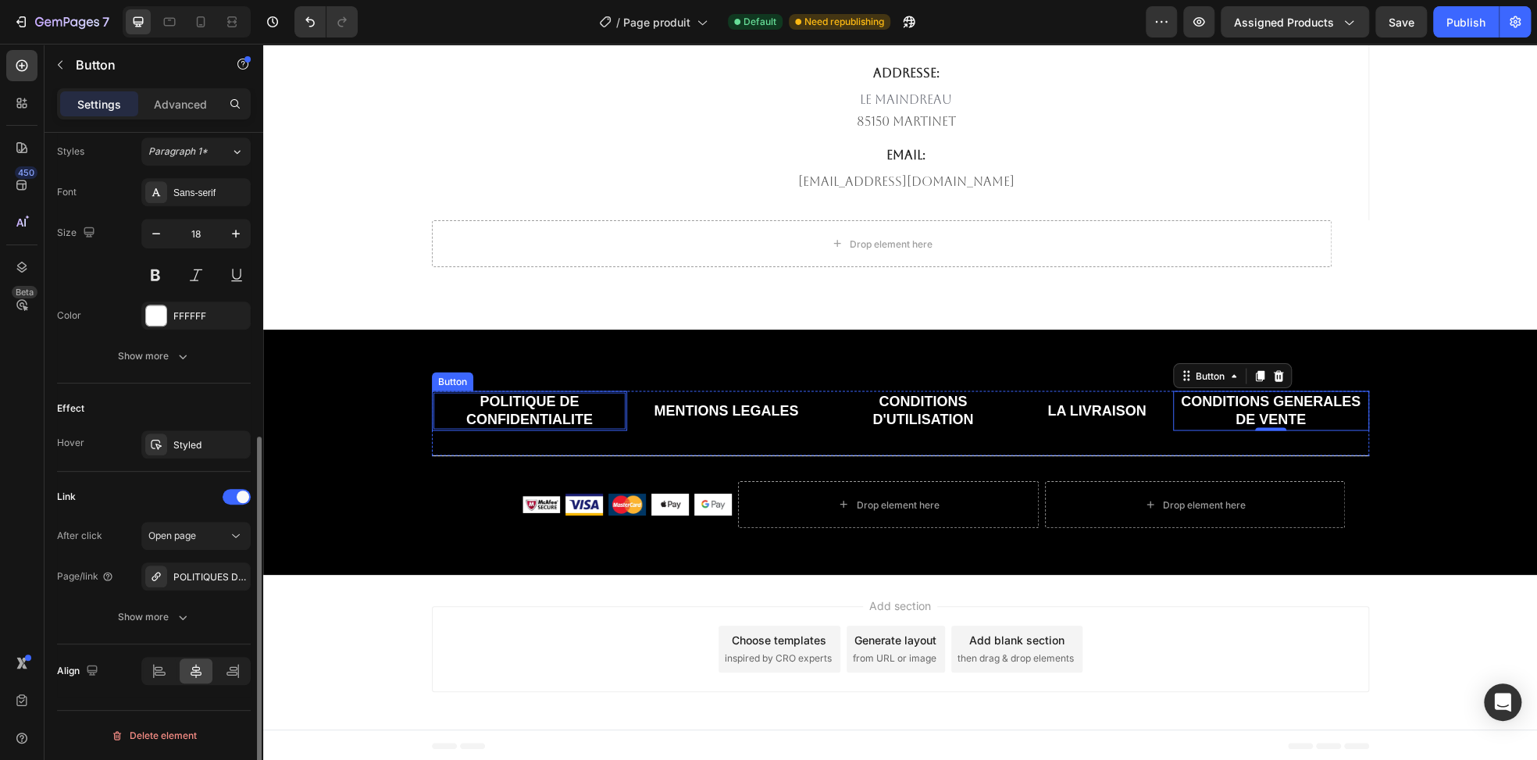
scroll to position [567, 0]
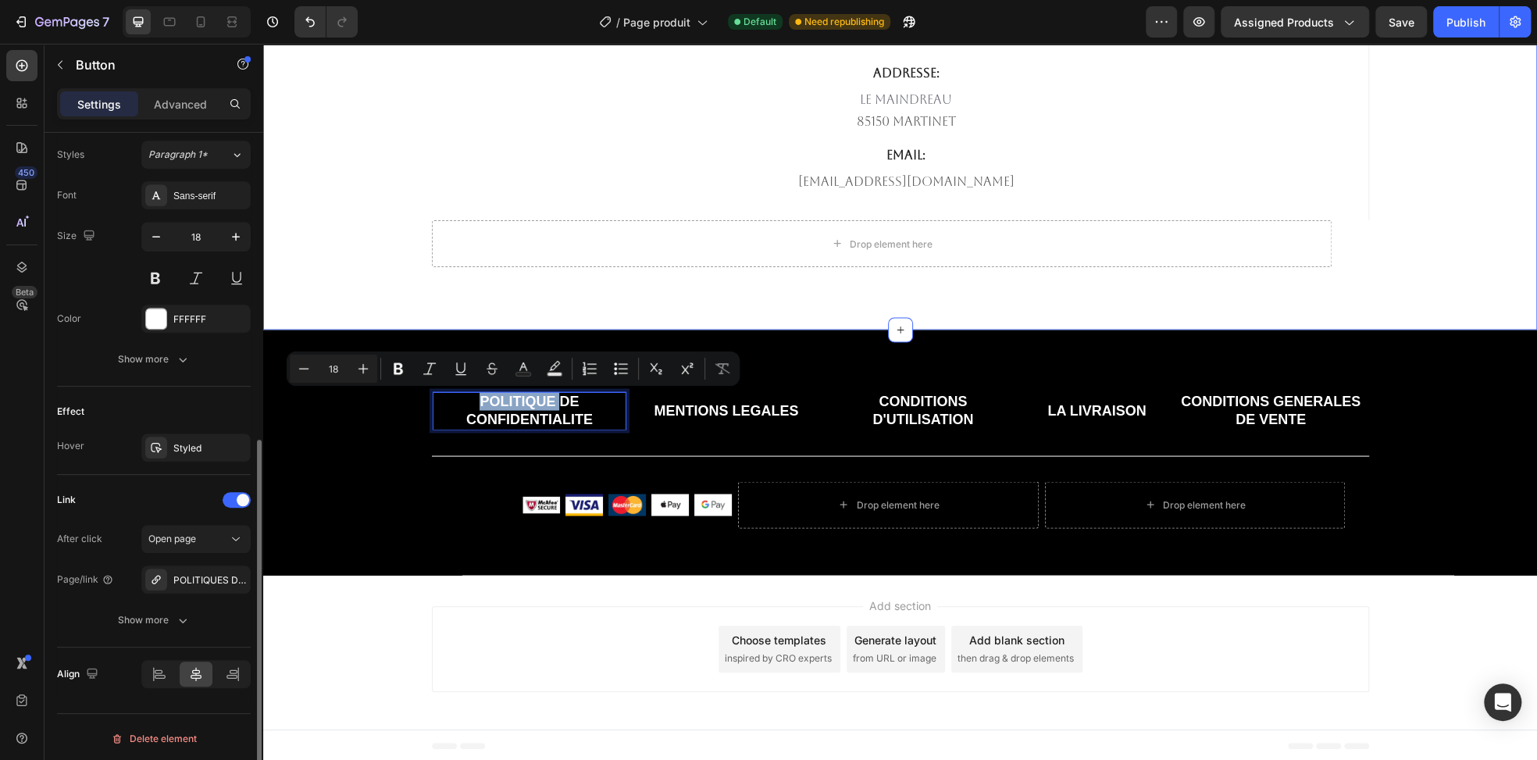
click at [505, 280] on div "Map Publish the page to see the content. Map TELEPHONE Text block 0756831207 Te…" at bounding box center [900, 99] width 1274 height 462
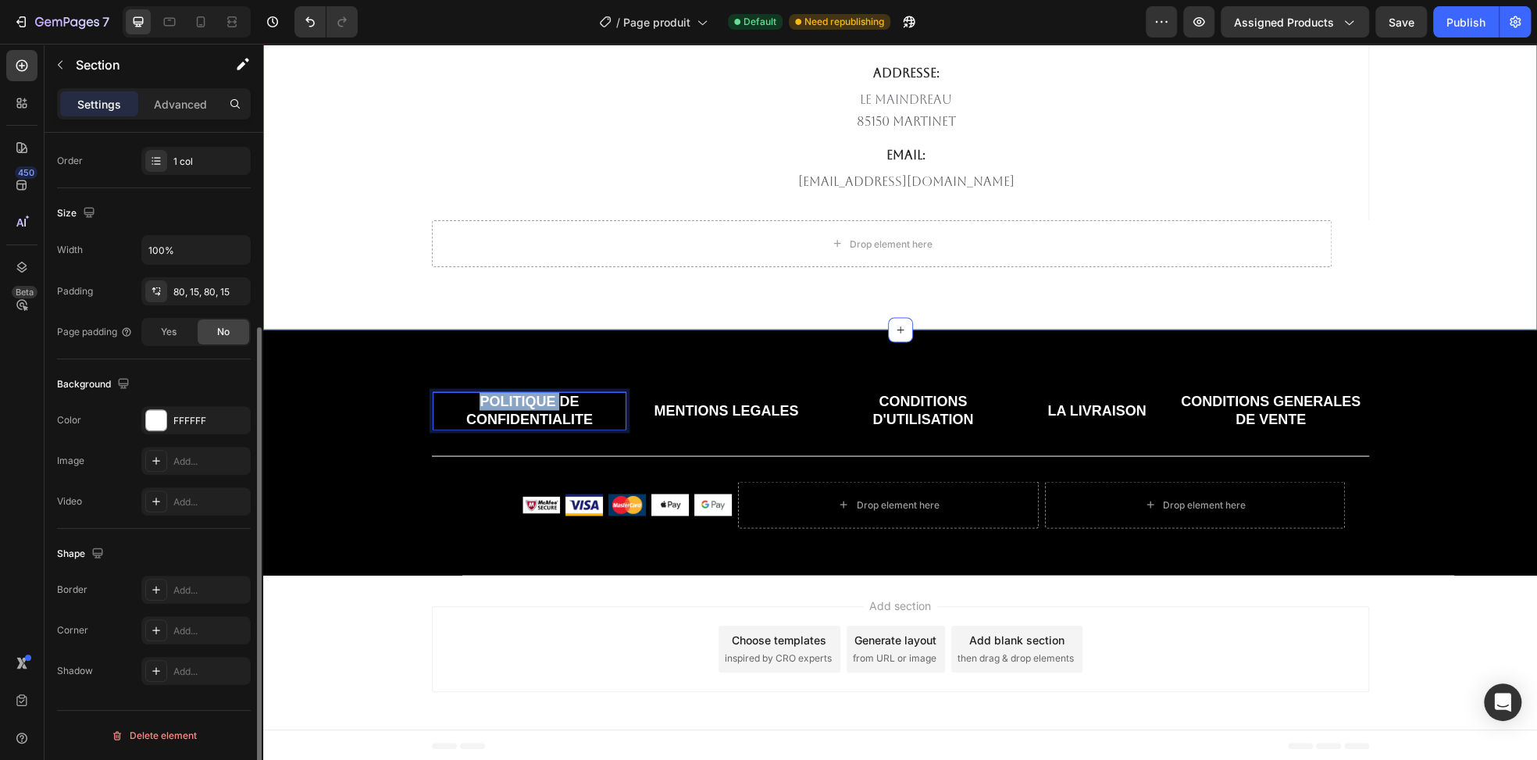
scroll to position [0, 0]
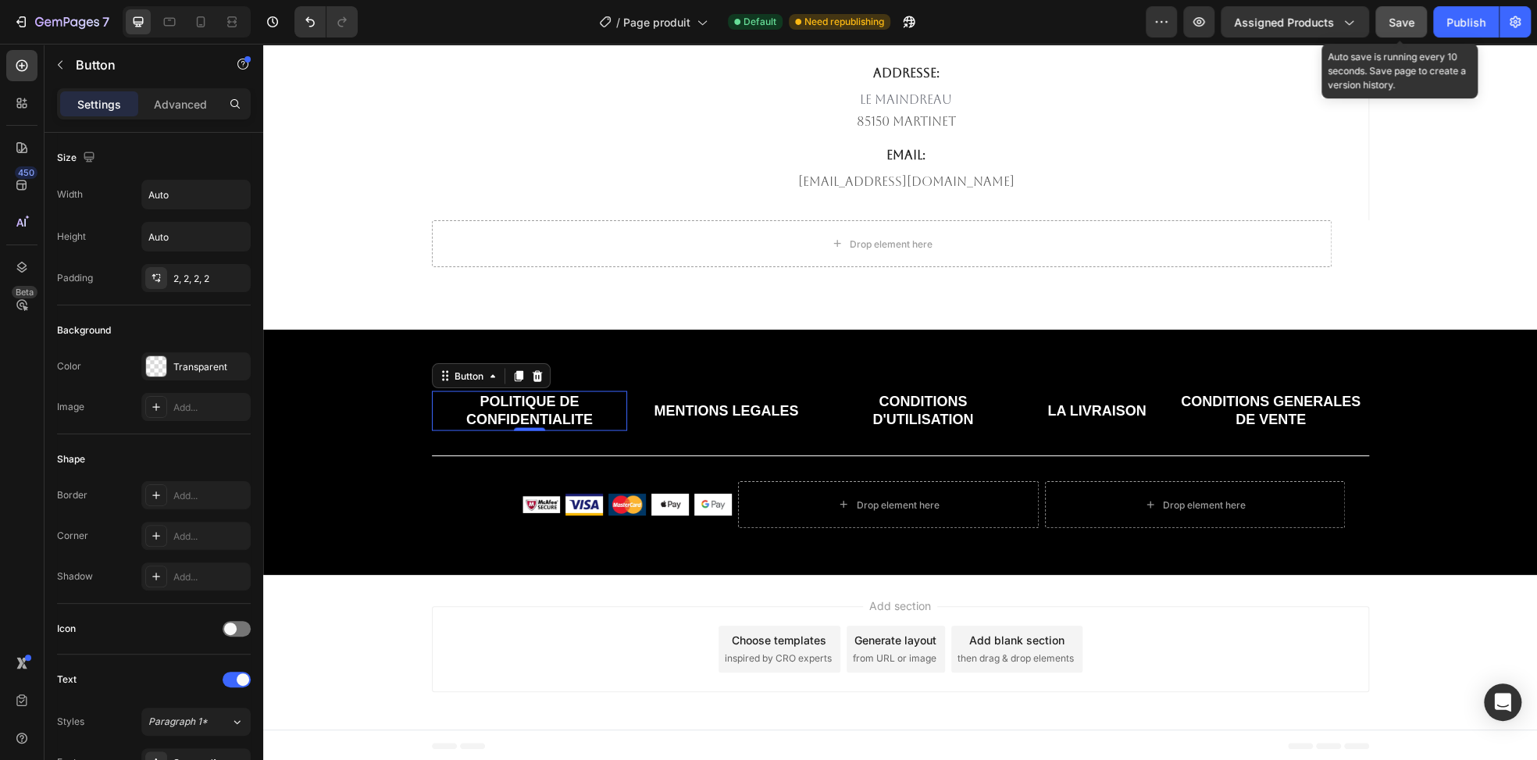
click at [1414, 24] on button "Save" at bounding box center [1401, 21] width 52 height 31
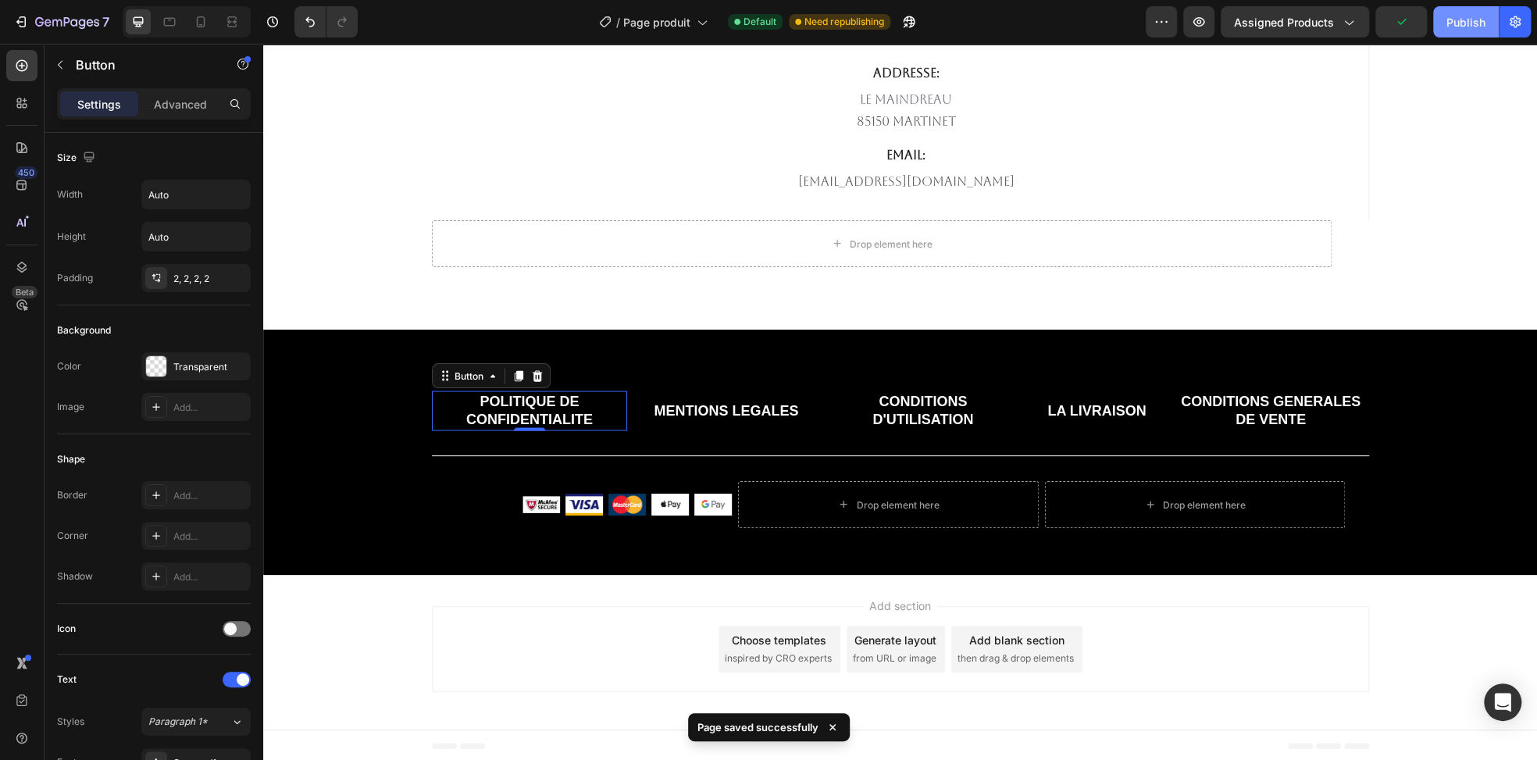
click at [1453, 23] on div "Publish" at bounding box center [1465, 22] width 39 height 16
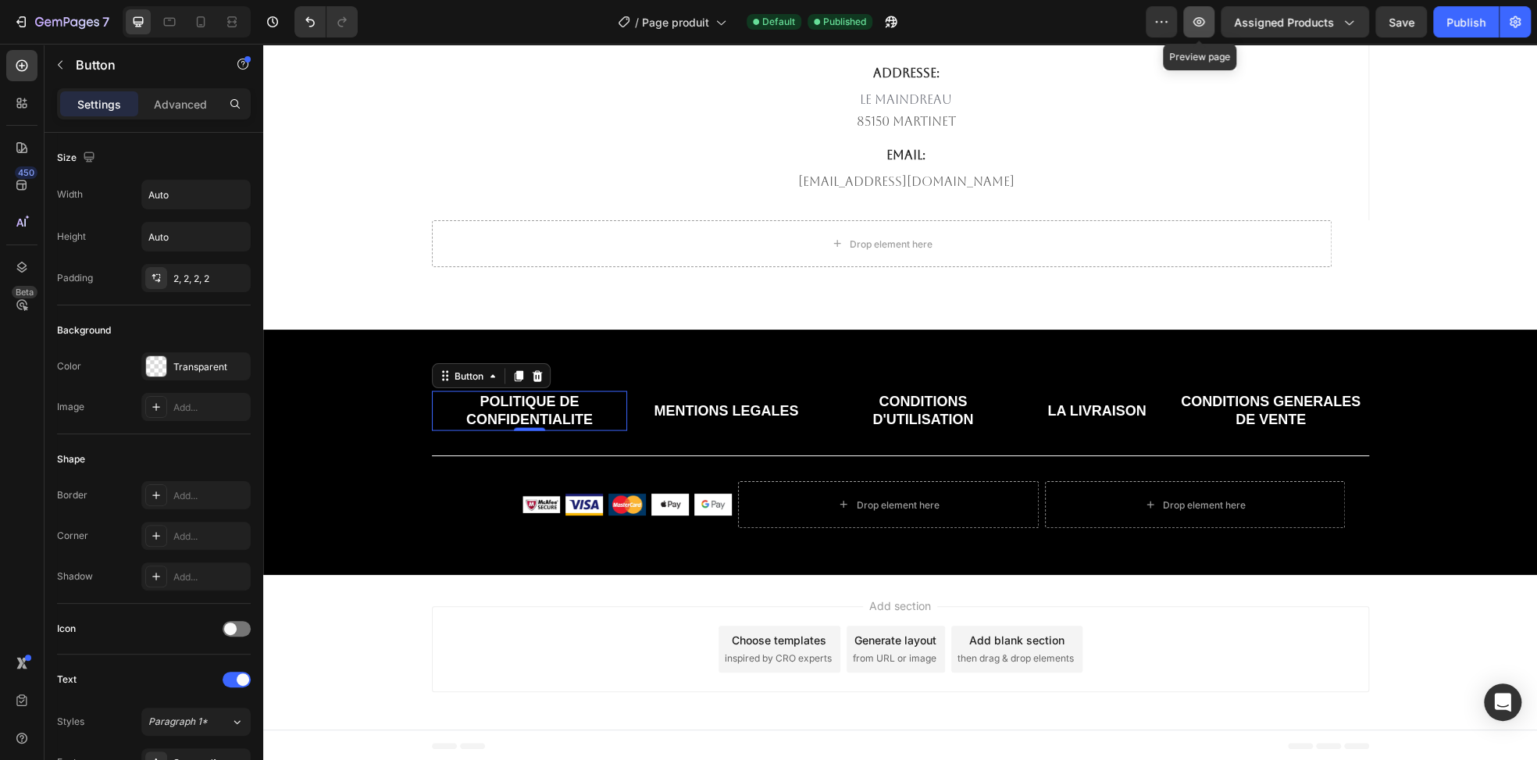
click at [1214, 23] on button "button" at bounding box center [1198, 21] width 31 height 31
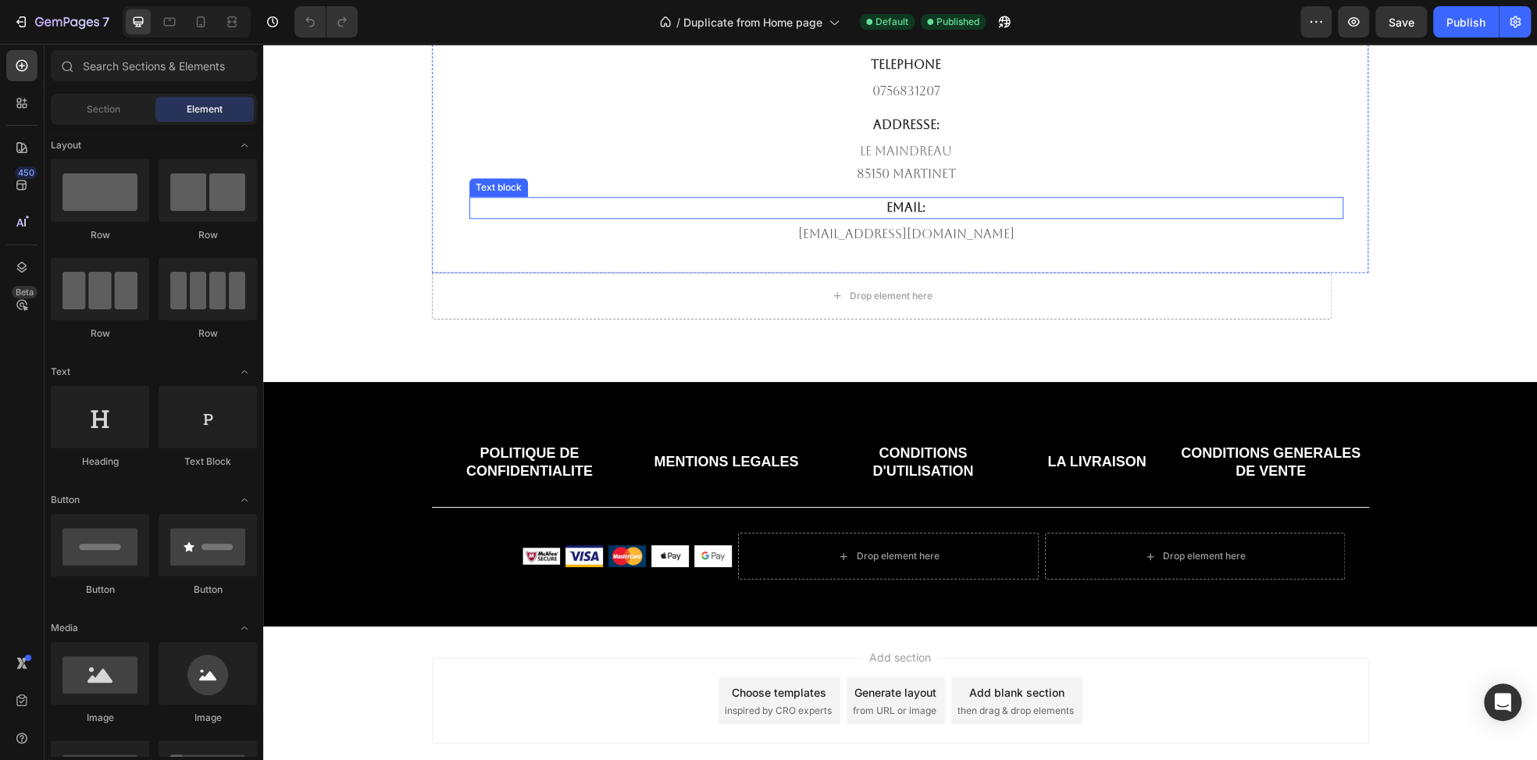
scroll to position [5310, 0]
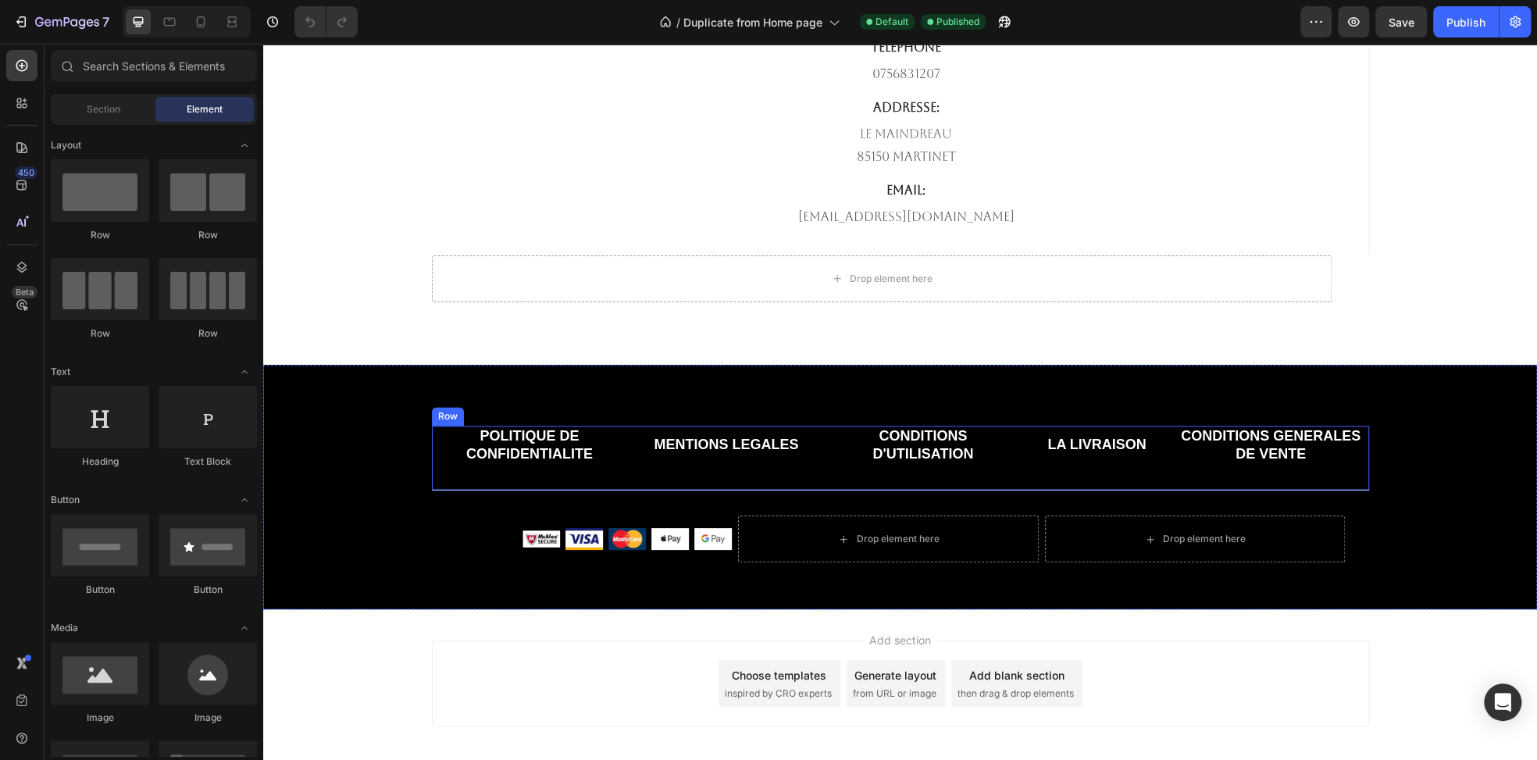
click at [631, 439] on div "POLITIQUE DE CONFIDENTIALITE Button MENTIONS LEGALES Button CONDITIONS D'UTILIS…" at bounding box center [900, 459] width 937 height 66
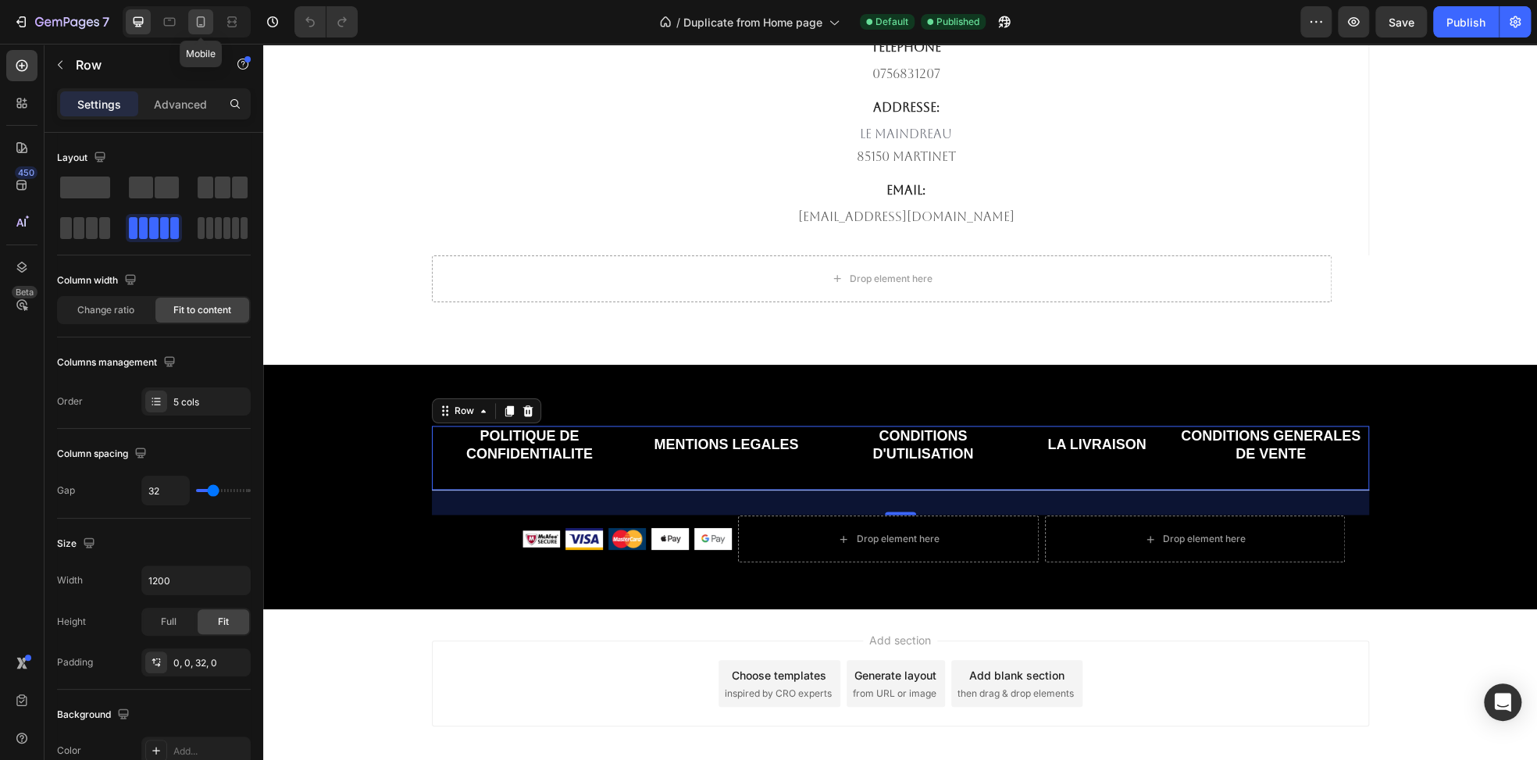
click at [206, 29] on icon at bounding box center [201, 22] width 16 height 16
type input "0"
type input "100%"
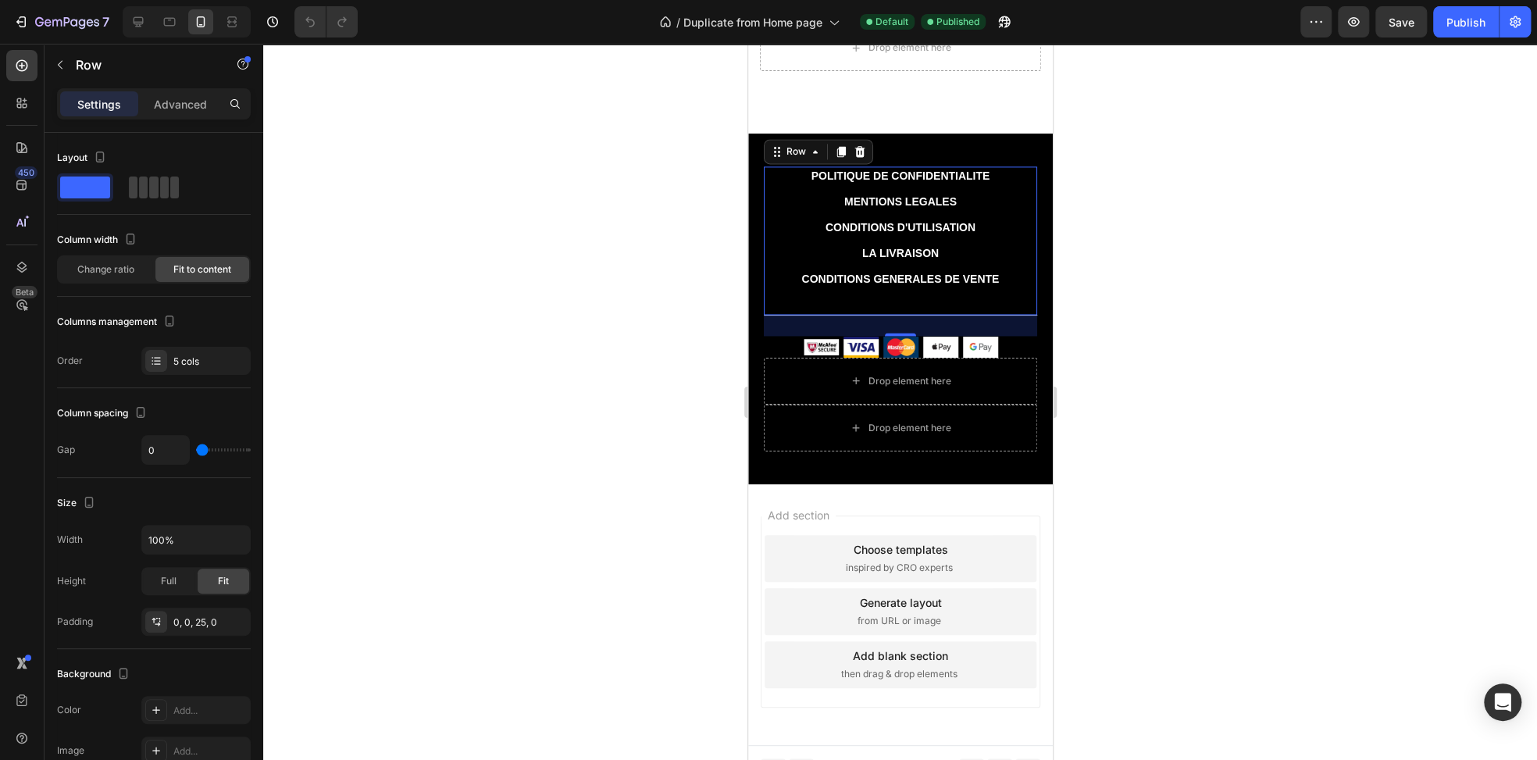
scroll to position [5579, 0]
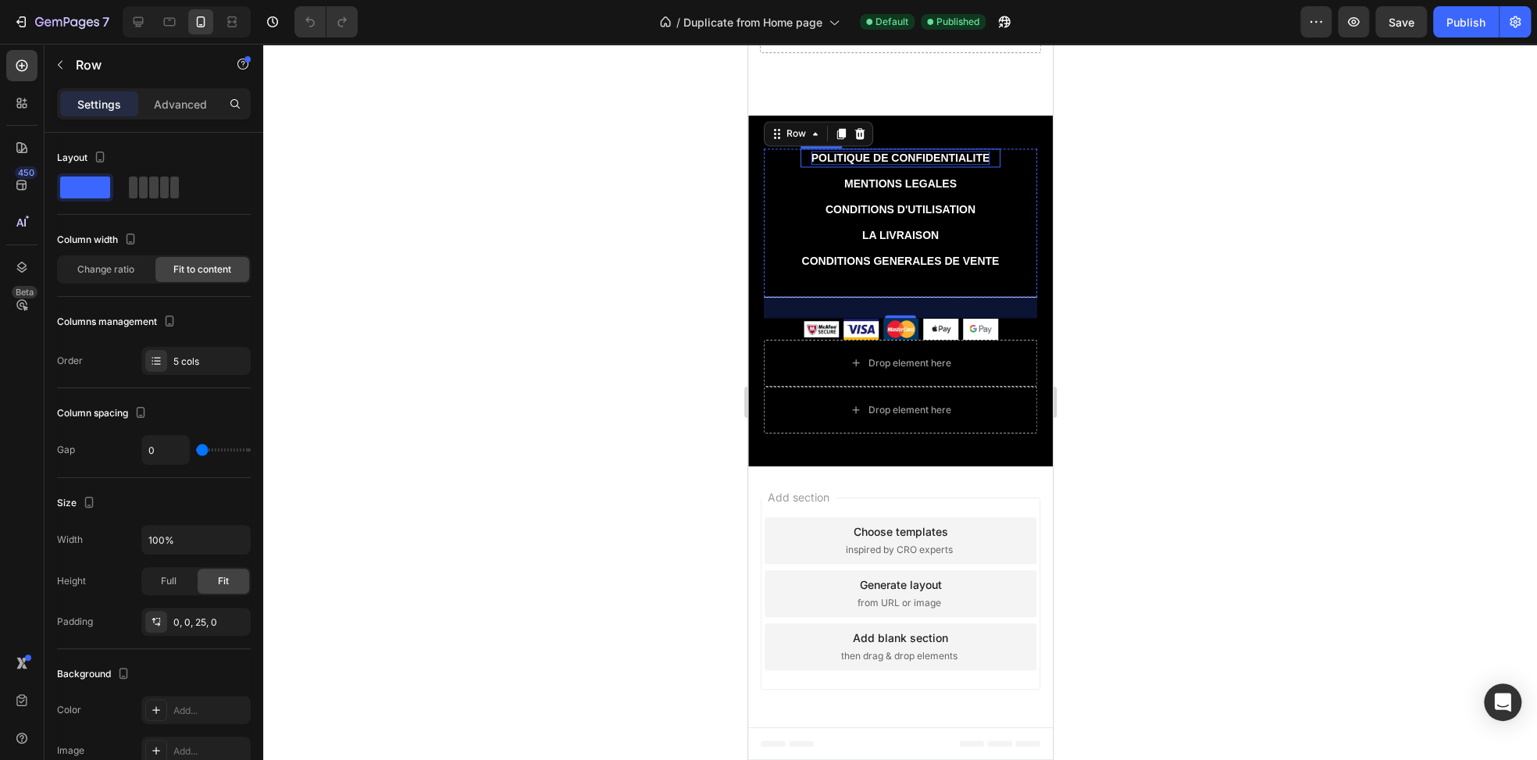
click at [827, 156] on p "POLITIQUE DE CONFIDENTIALITE" at bounding box center [900, 158] width 179 height 14
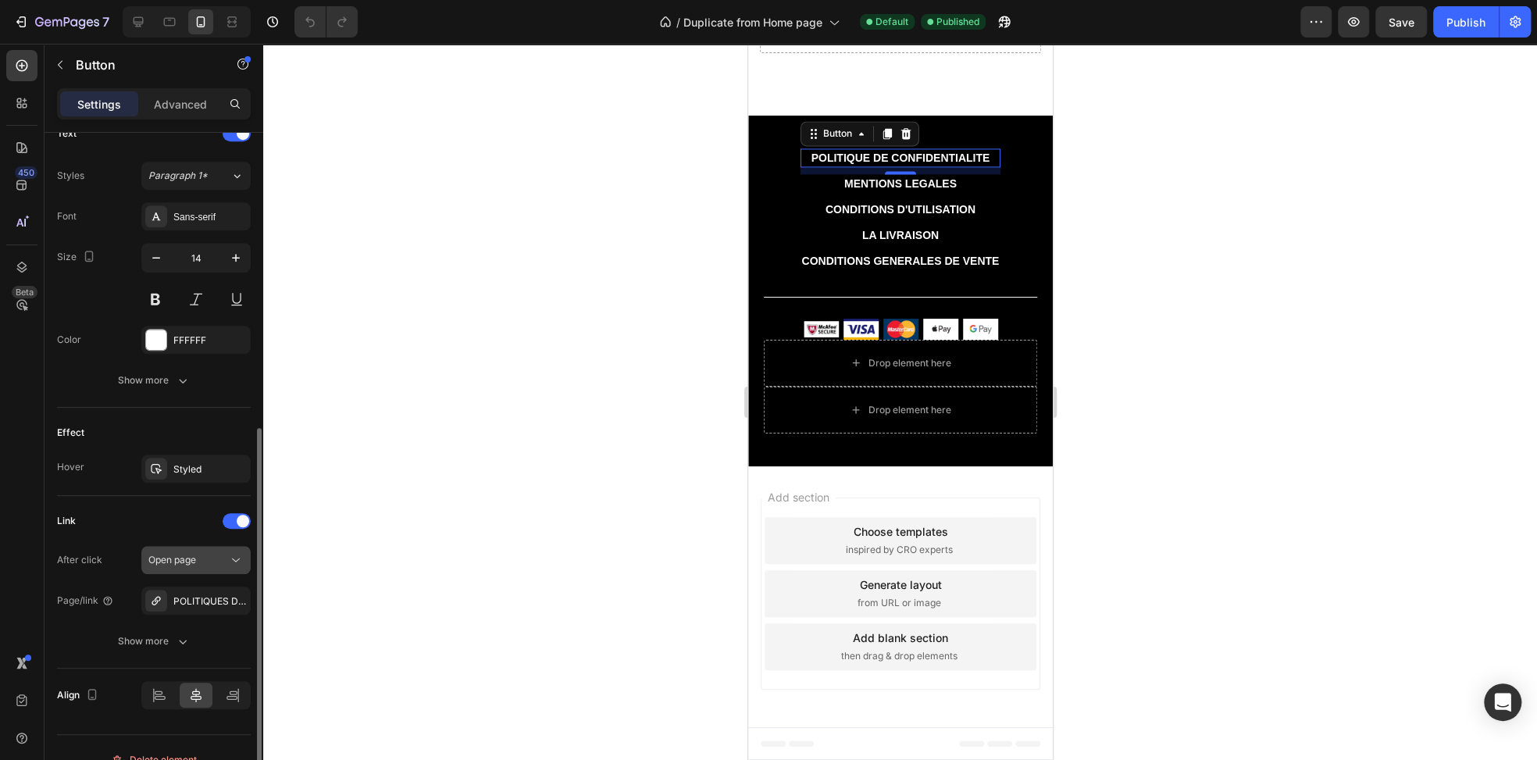
scroll to position [567, 0]
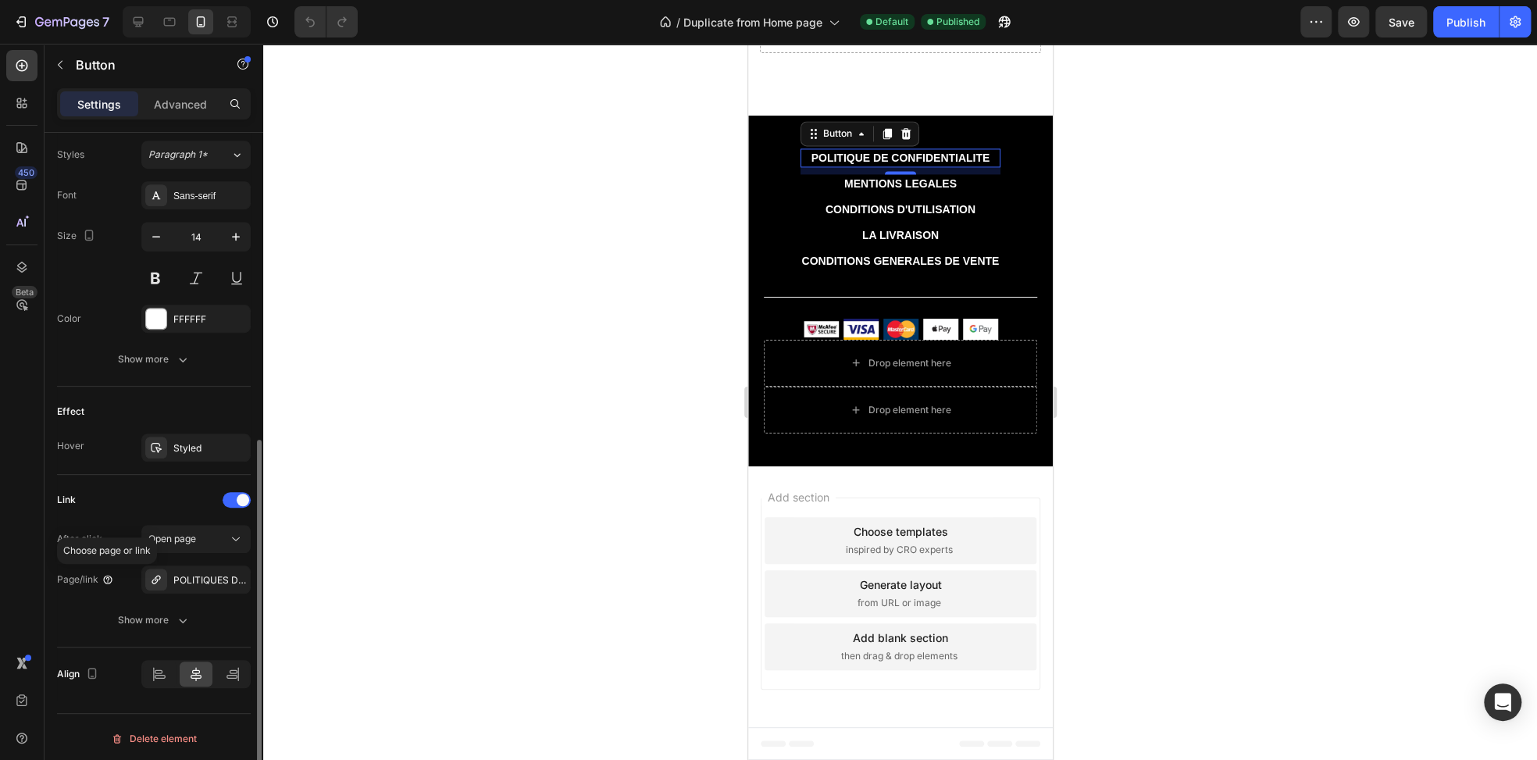
click at [106, 576] on icon at bounding box center [108, 579] width 12 height 12
click at [226, 538] on div "Open page" at bounding box center [188, 539] width 80 height 14
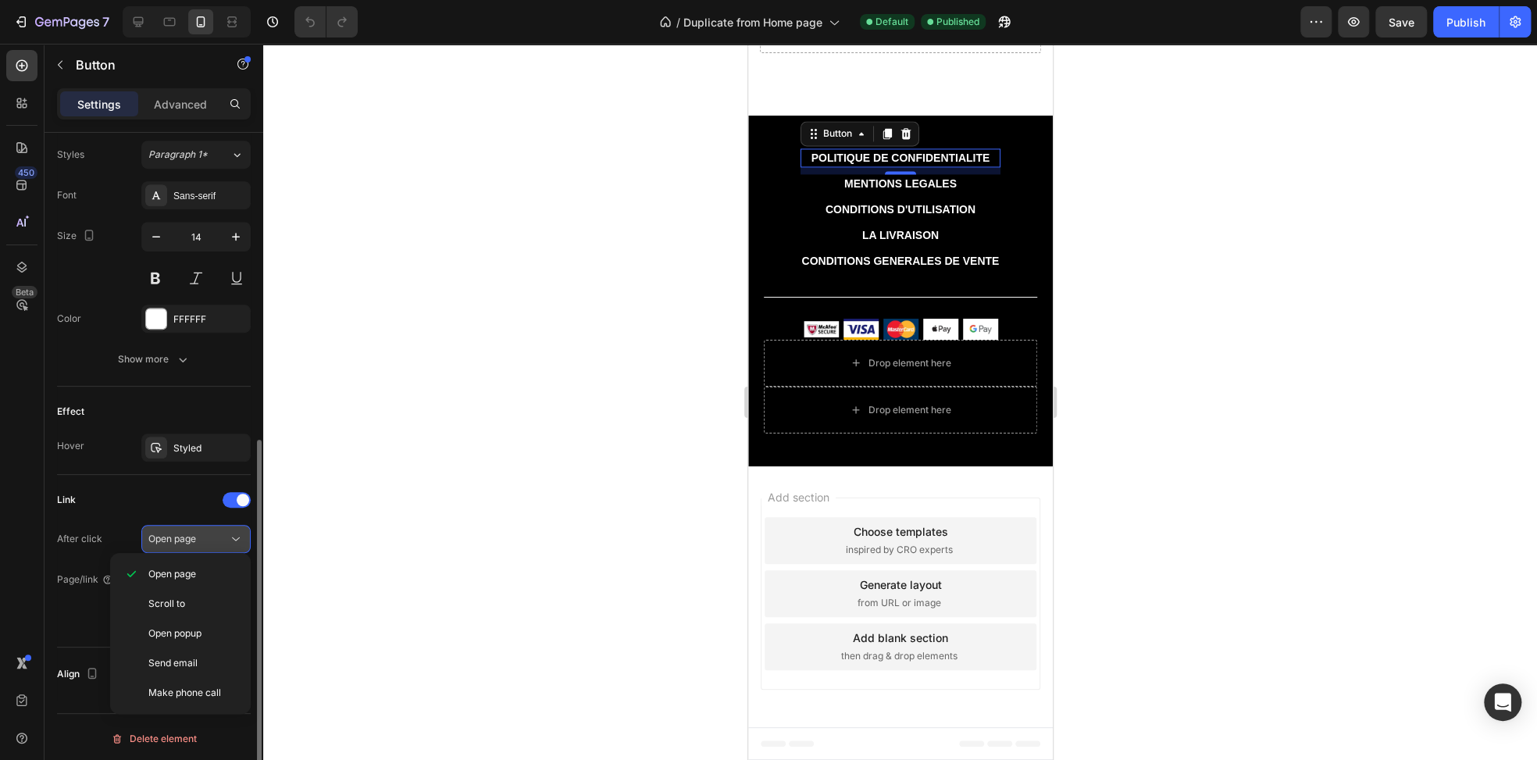
click at [226, 538] on div "Open page" at bounding box center [188, 539] width 80 height 14
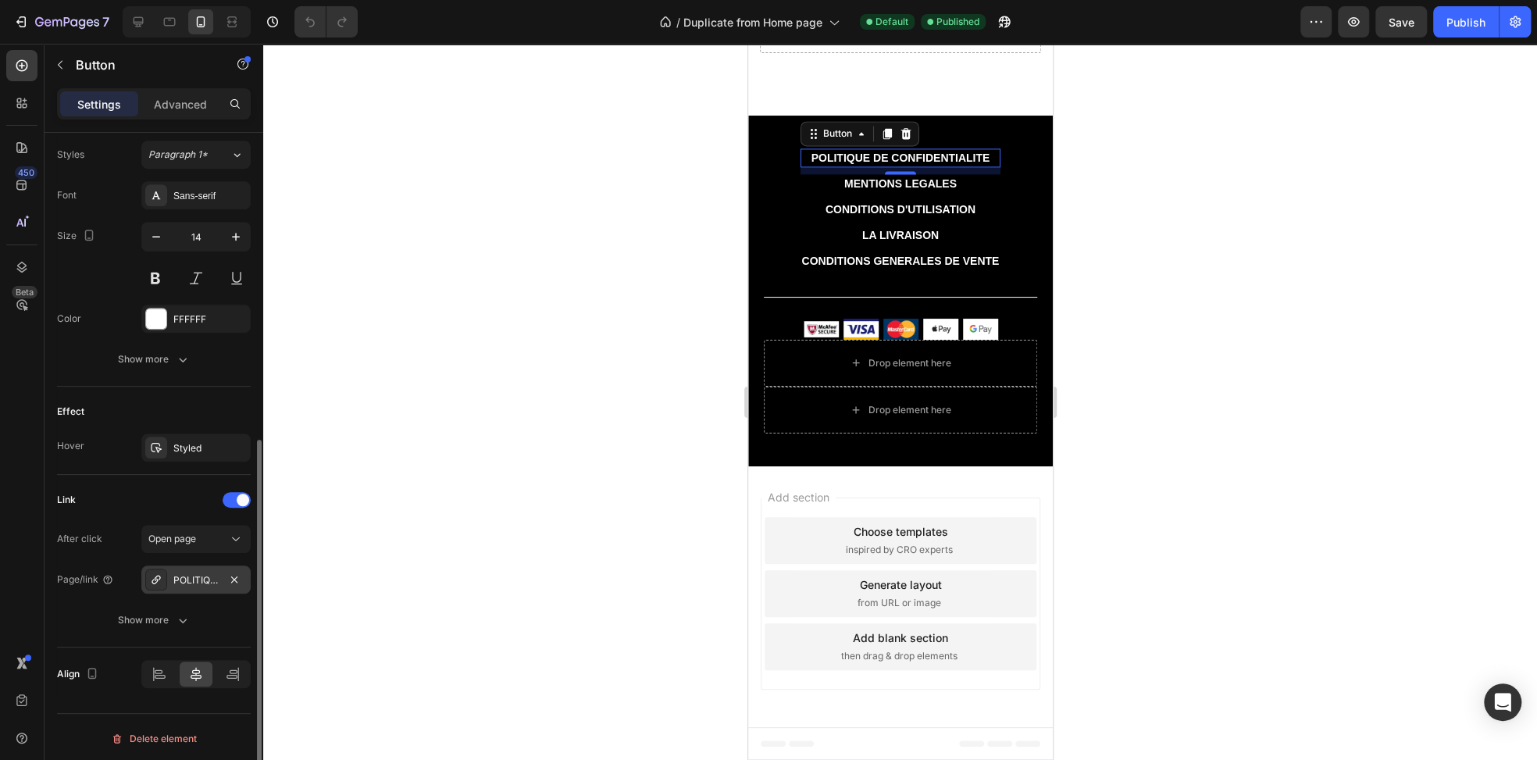
click at [189, 580] on div "POLITIQUES DE CONFIDENTIALITES" at bounding box center [195, 580] width 45 height 14
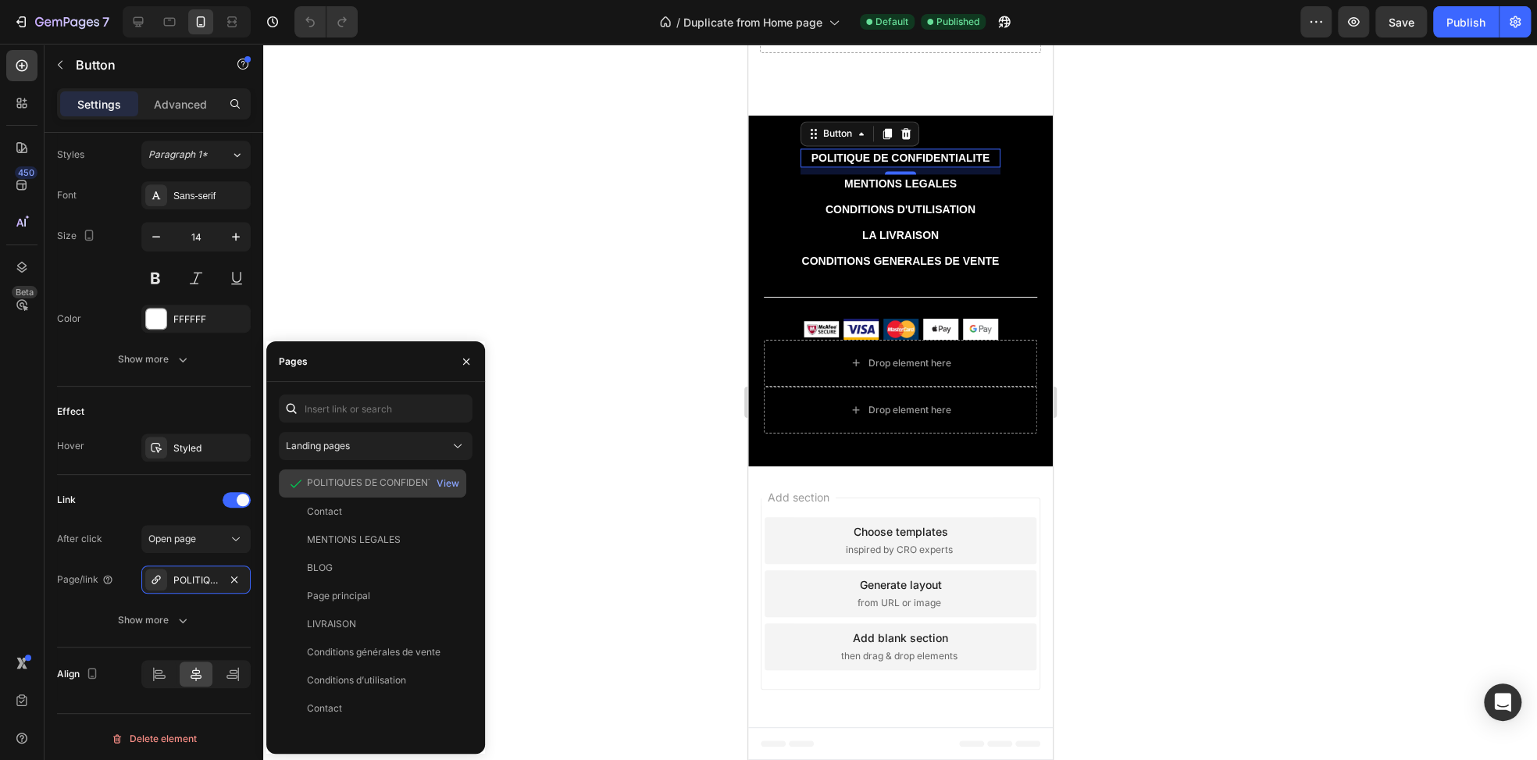
click at [312, 480] on div "POLITIQUES DE CONFIDENTIALITES" at bounding box center [382, 483] width 150 height 14
click at [127, 498] on div "Link" at bounding box center [154, 499] width 194 height 25
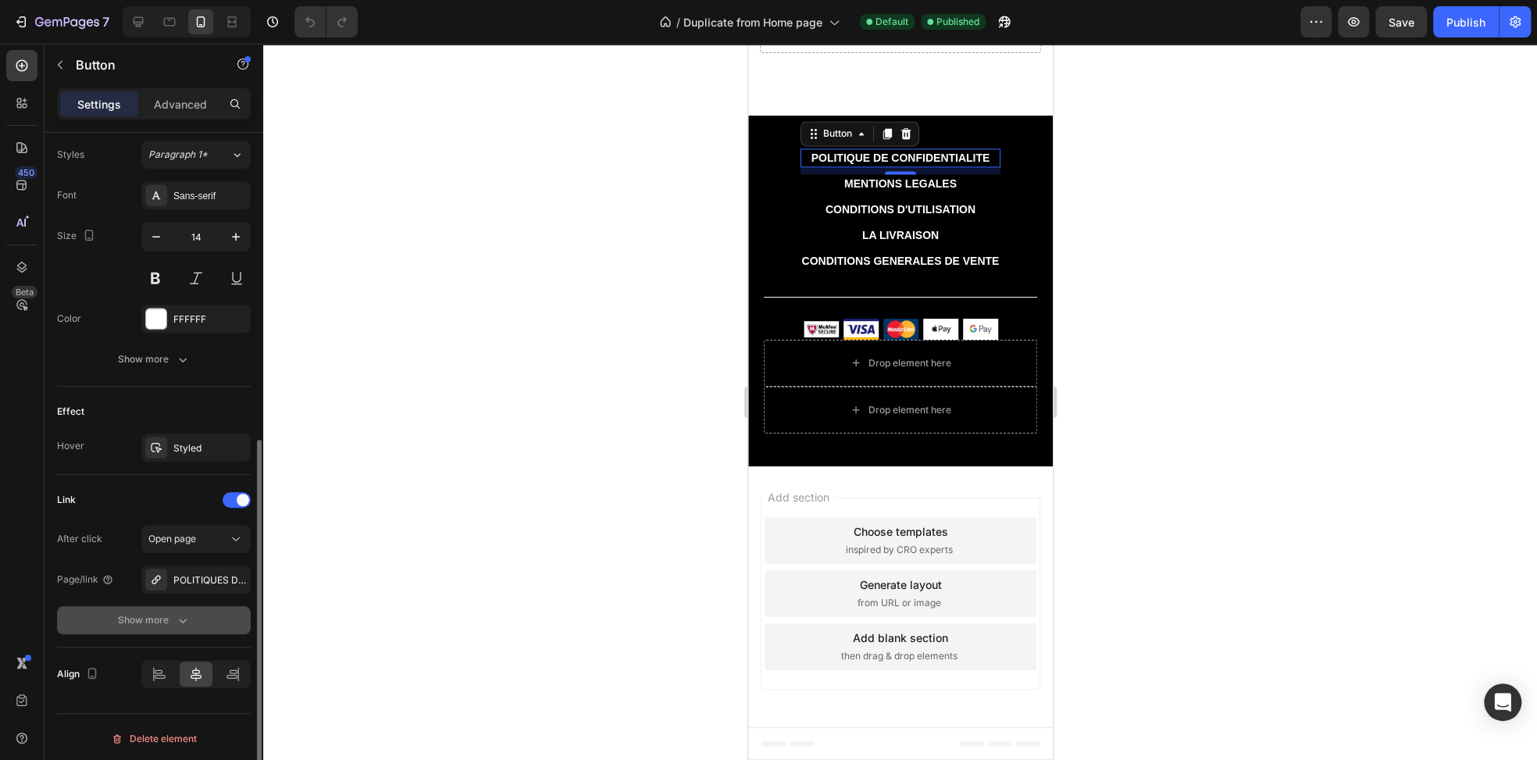
click at [164, 624] on div "Show more" at bounding box center [154, 620] width 73 height 16
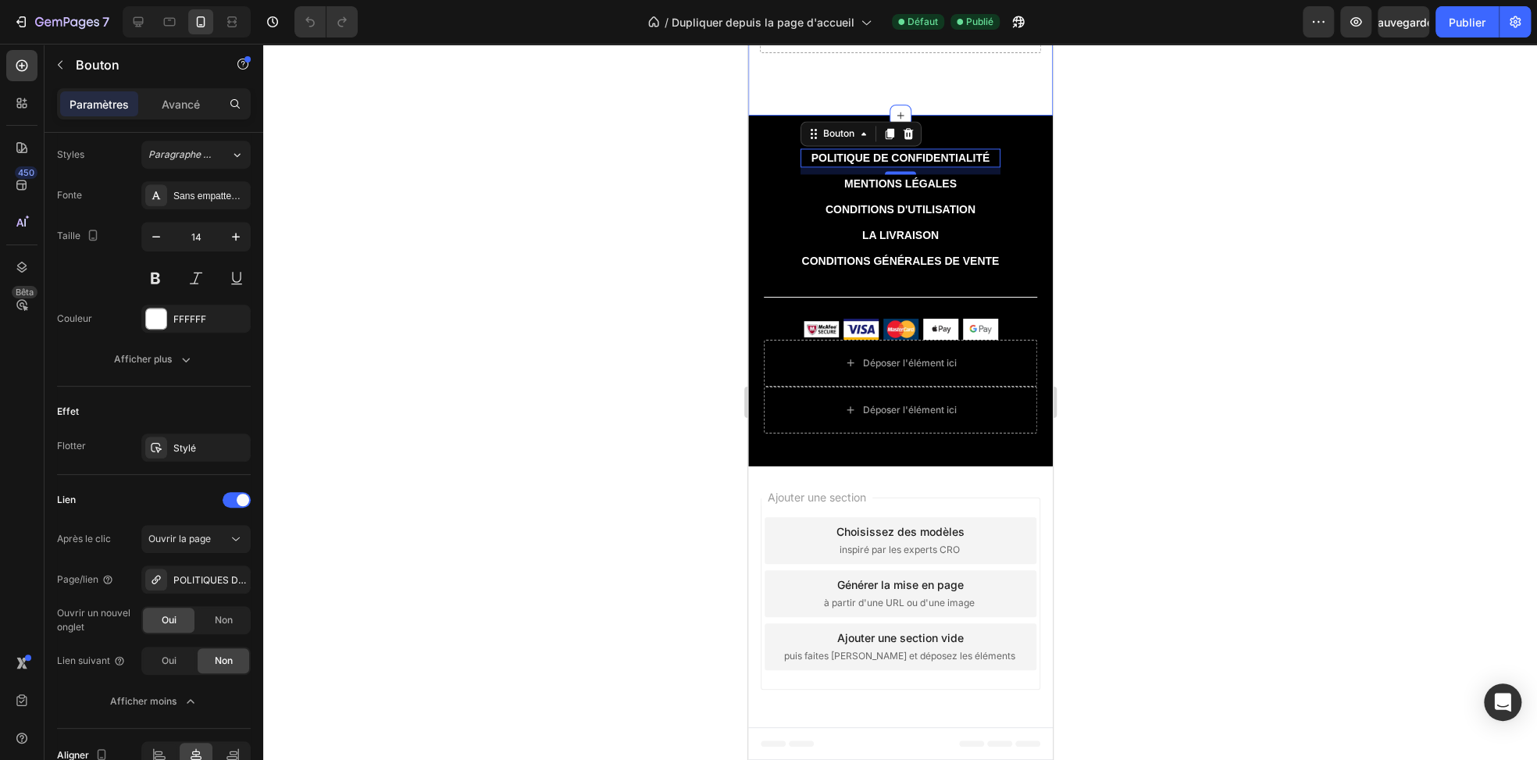
click at [1481, 123] on div at bounding box center [900, 402] width 1274 height 716
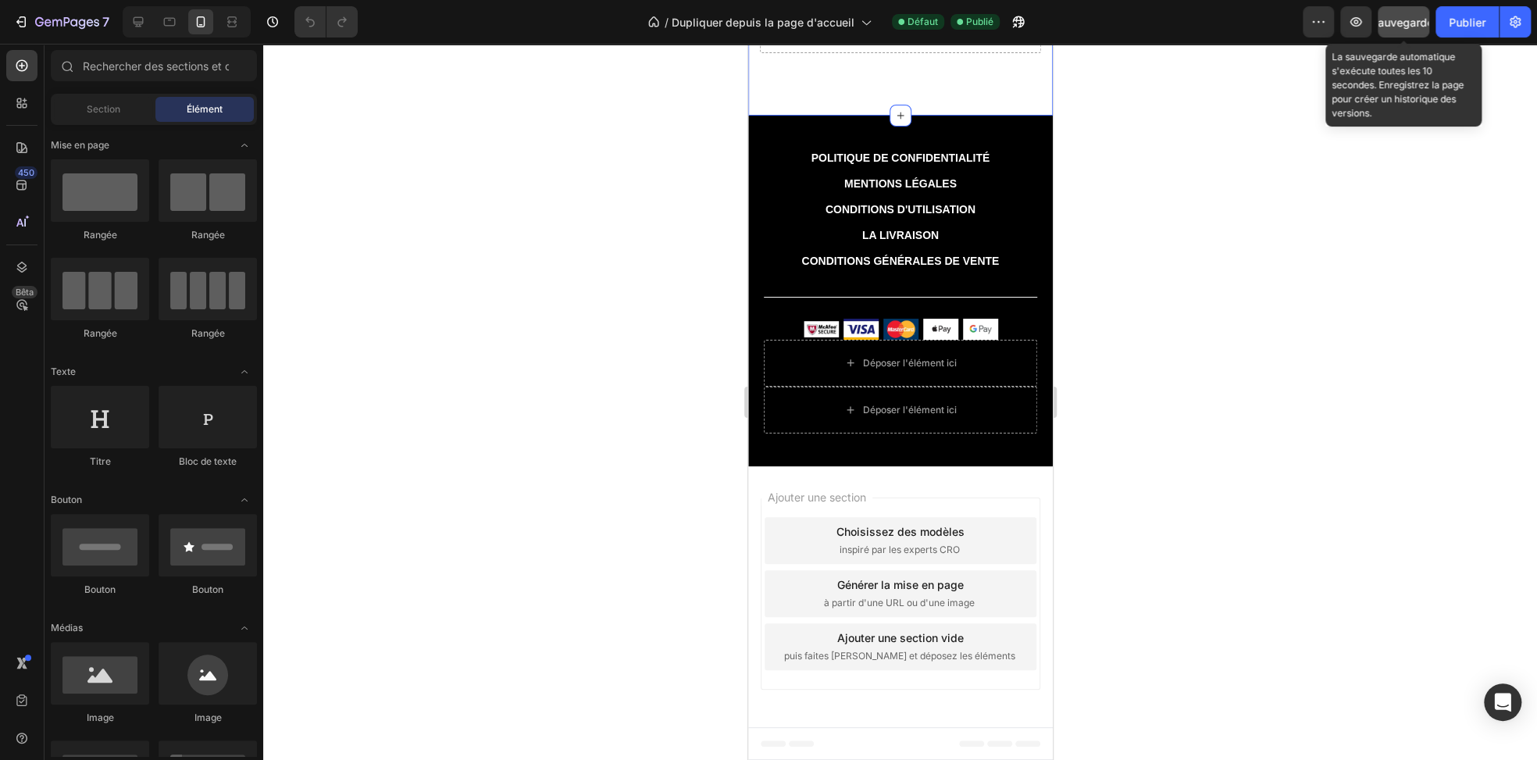
click at [1406, 16] on font "Sauvegarder" at bounding box center [1404, 22] width 66 height 13
